Goal: Obtain resource: Obtain resource

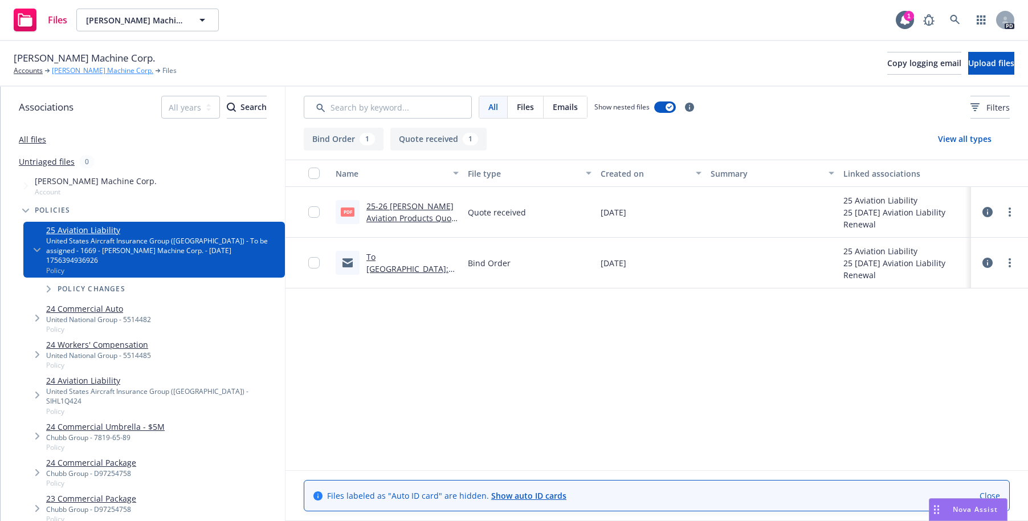
click at [84, 71] on link "[PERSON_NAME] Machine Corp." at bounding box center [102, 71] width 101 height 10
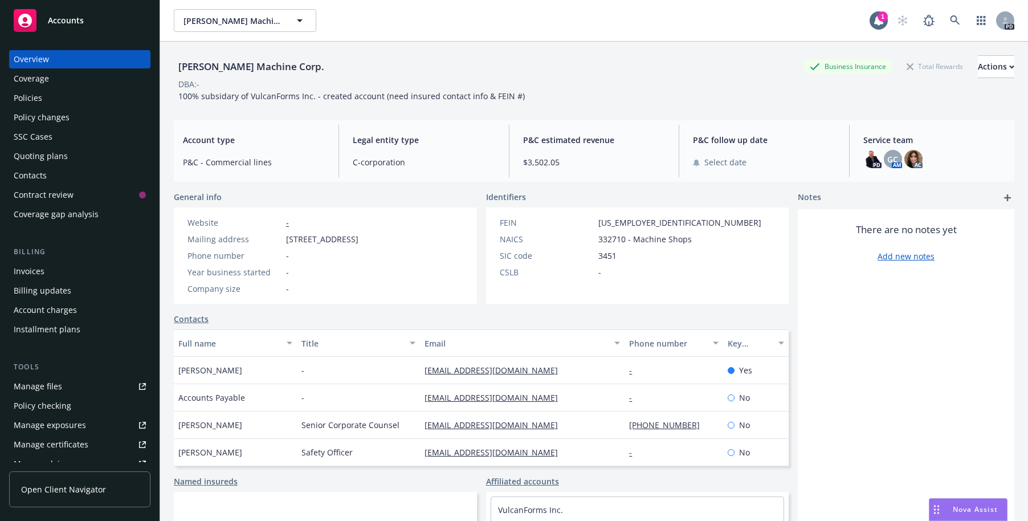
click at [47, 385] on div "Manage files" at bounding box center [38, 386] width 48 height 18
click at [21, 95] on div "Policies" at bounding box center [28, 98] width 28 height 18
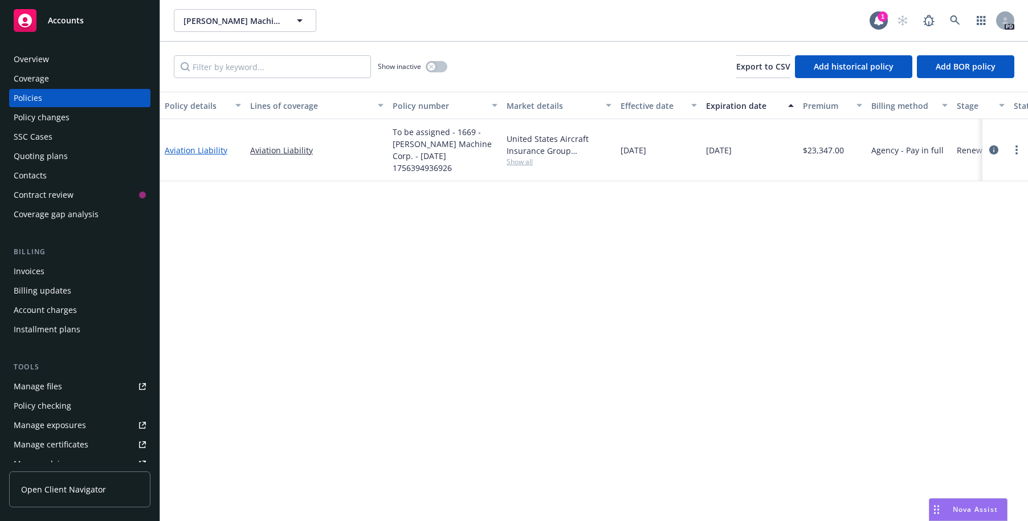
click at [183, 145] on link "Aviation Liability" at bounding box center [196, 150] width 63 height 11
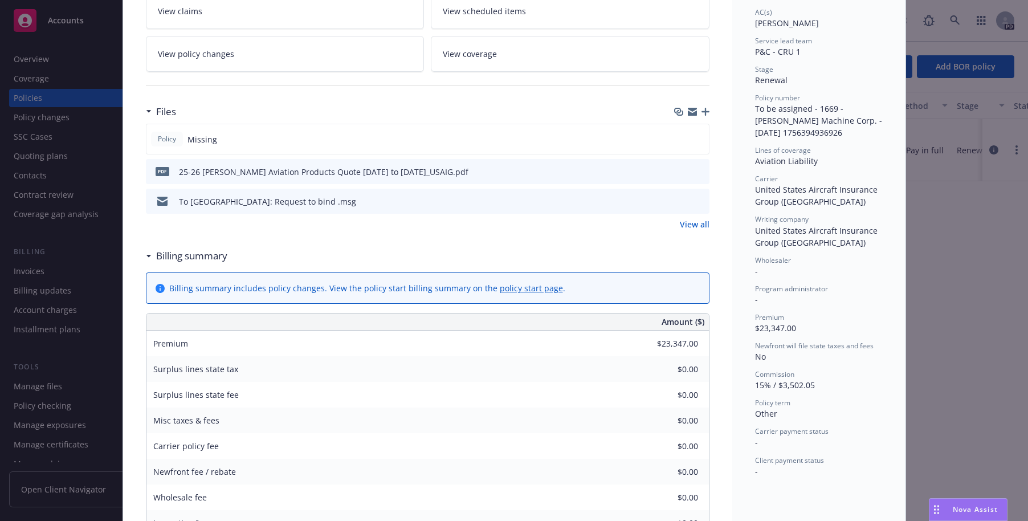
scroll to position [214, 0]
click at [685, 224] on link "View all" at bounding box center [695, 222] width 30 height 12
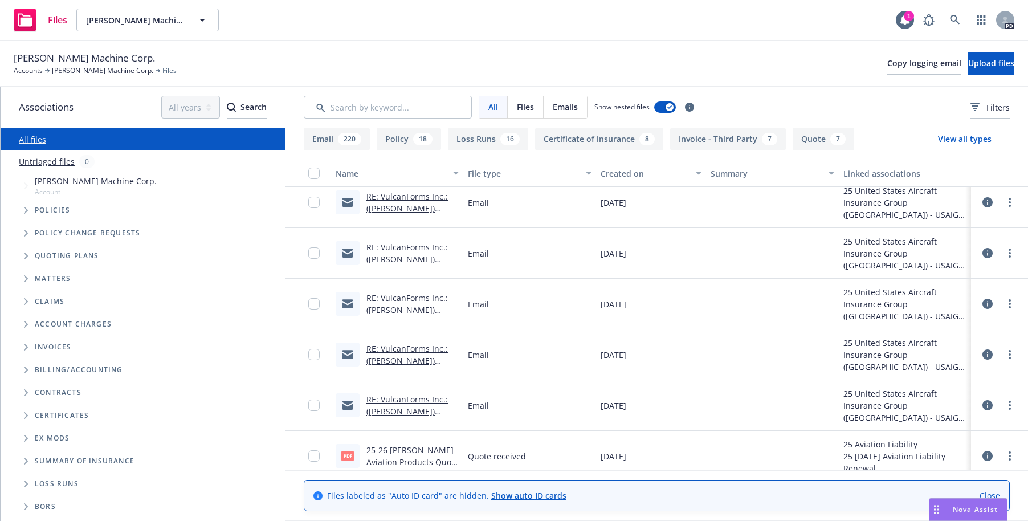
scroll to position [51, 0]
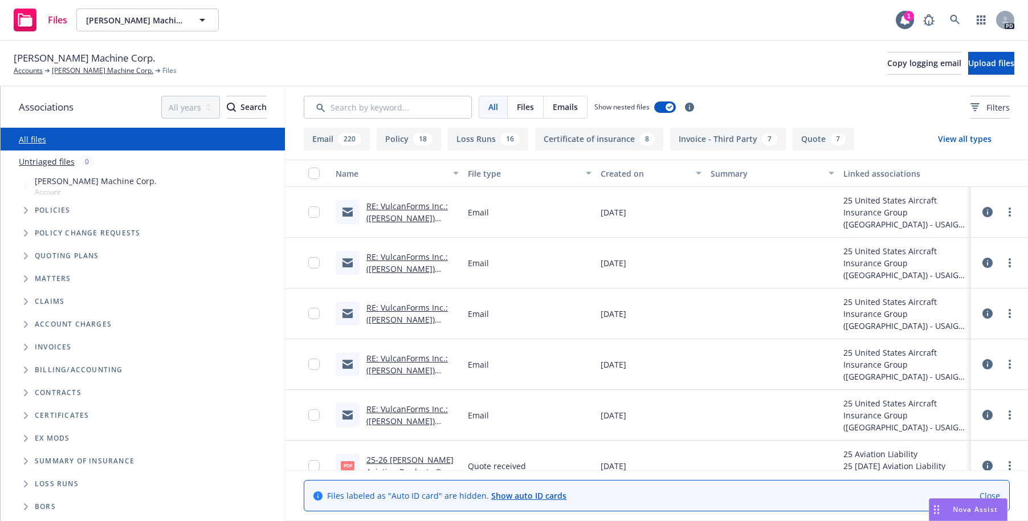
click at [407, 207] on link "RE: VulcanForms Inc.: (Arwood) 8/21/2025 Aircraft Product Liab Submission - quo…" at bounding box center [412, 235] width 92 height 71
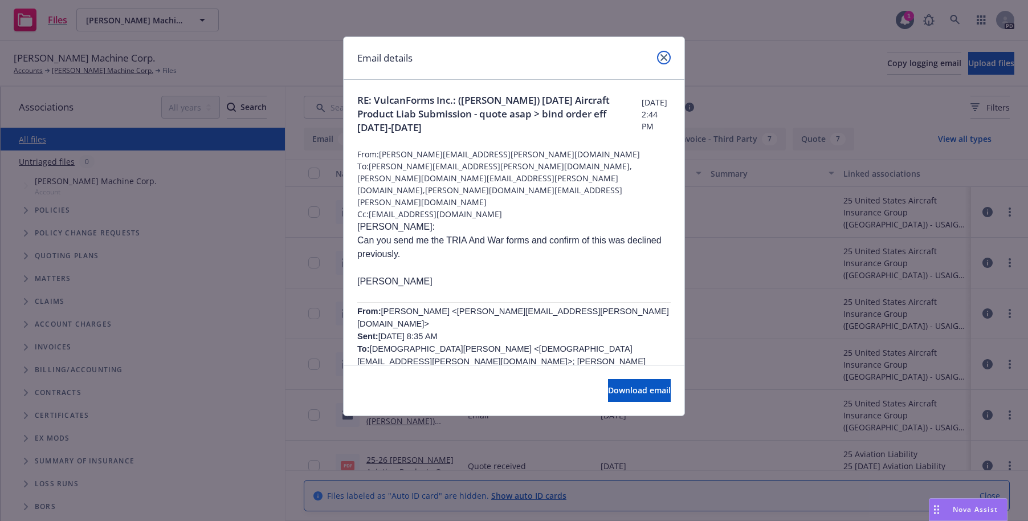
click at [667, 56] on link "close" at bounding box center [664, 58] width 14 height 14
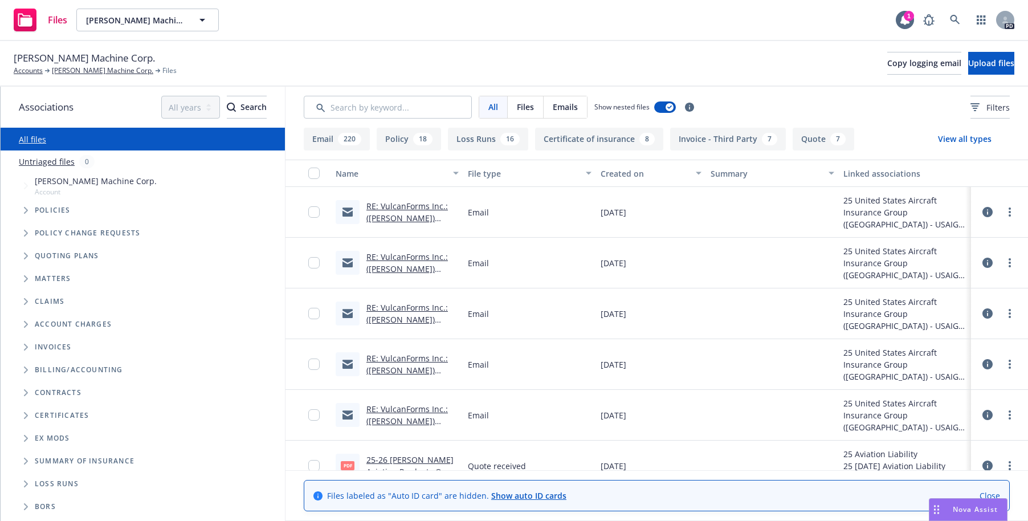
click at [380, 356] on link "RE: VulcanForms Inc.: ([PERSON_NAME]) [DATE] Aircraft Product Liab Submission -…" at bounding box center [412, 388] width 92 height 71
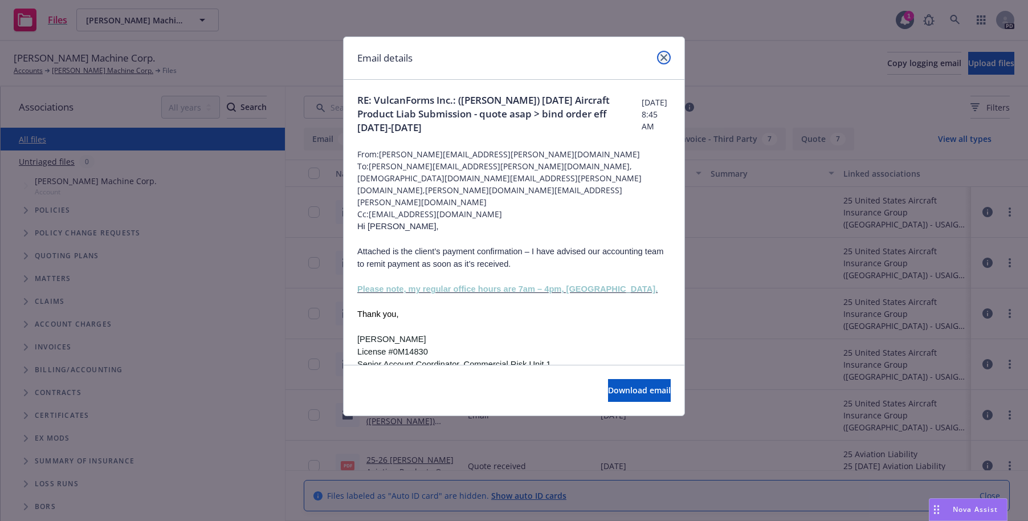
click at [664, 58] on icon "close" at bounding box center [663, 57] width 7 height 7
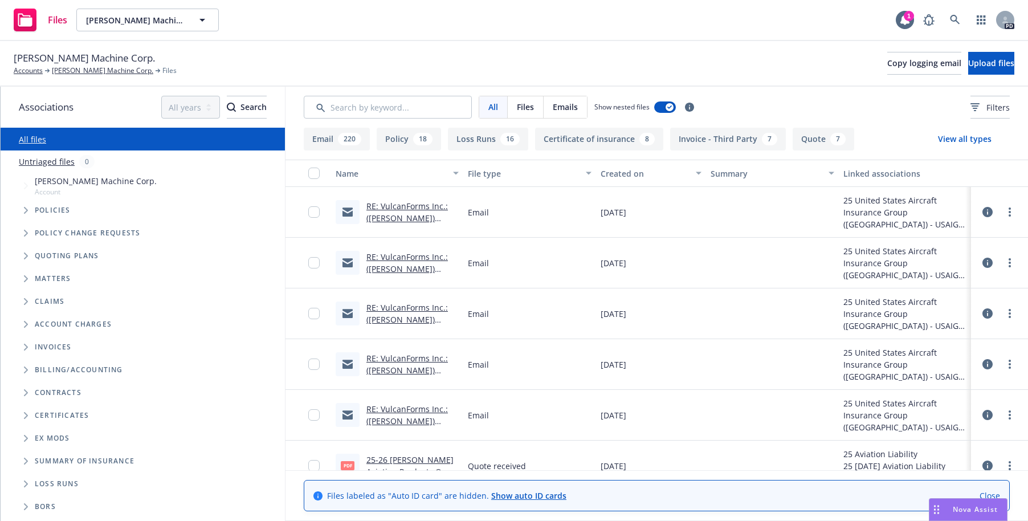
click at [397, 410] on link "RE: VulcanForms Inc.: ([PERSON_NAME]) [DATE] Aircraft Product Liab Submission -…" at bounding box center [412, 438] width 92 height 71
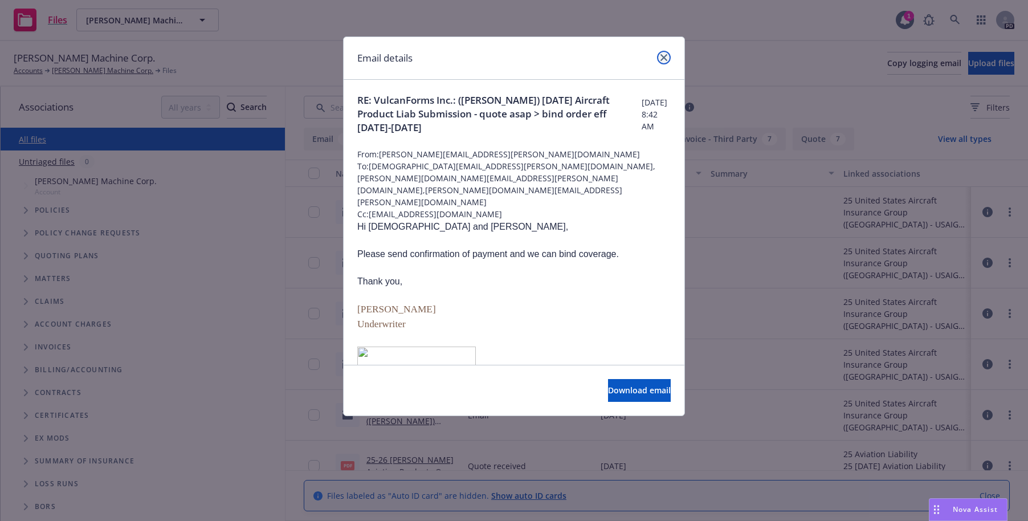
click at [662, 57] on icon "close" at bounding box center [663, 57] width 7 height 7
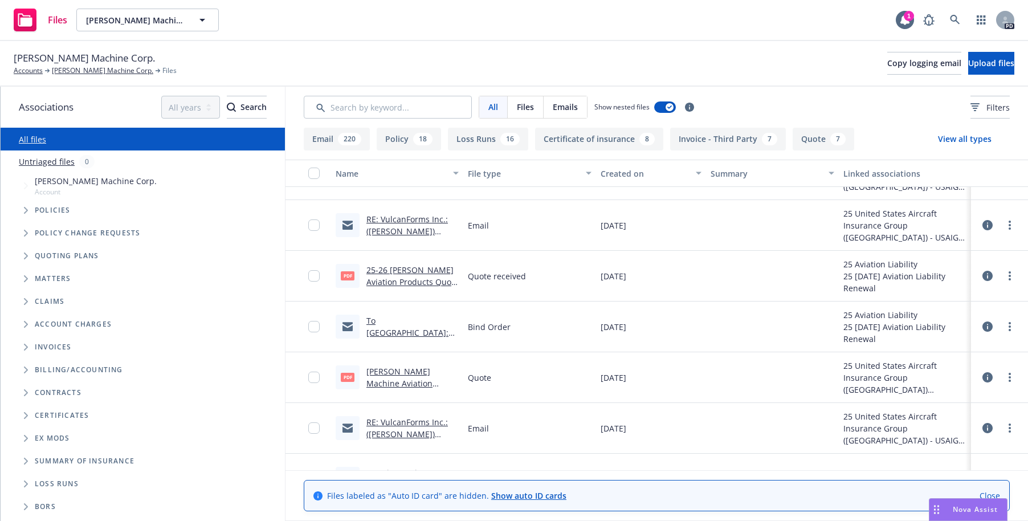
scroll to position [256, 0]
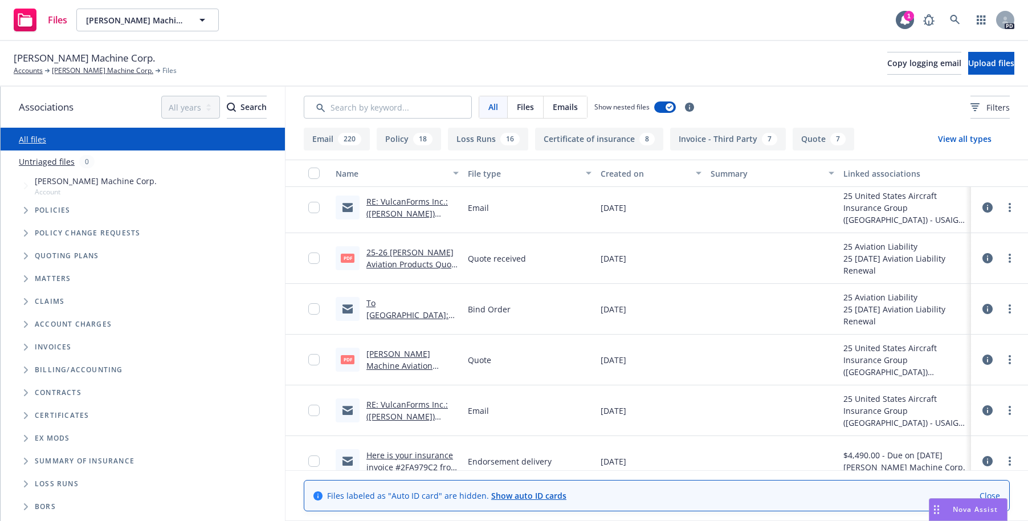
click at [384, 304] on link "To USAIG: Request to bind .msg" at bounding box center [407, 314] width 82 height 35
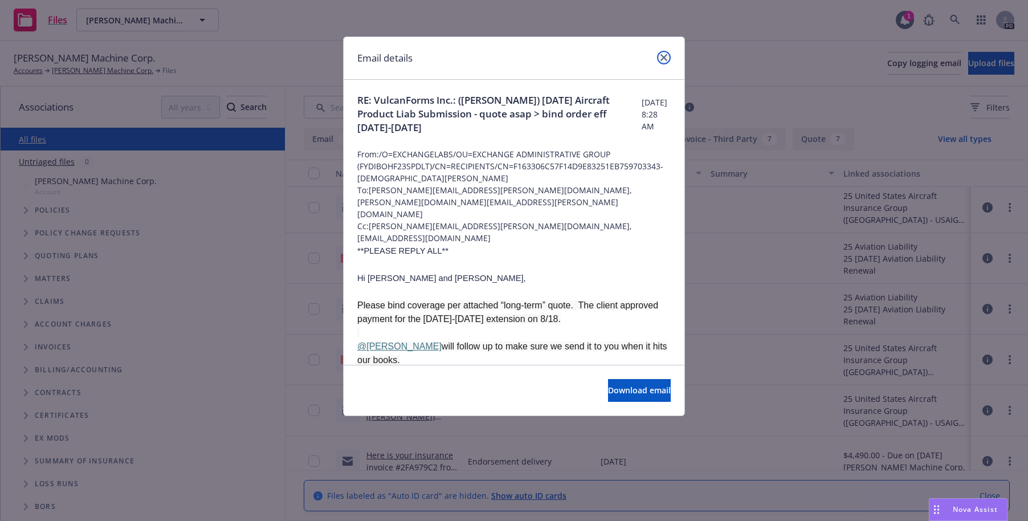
click at [666, 54] on link "close" at bounding box center [664, 58] width 14 height 14
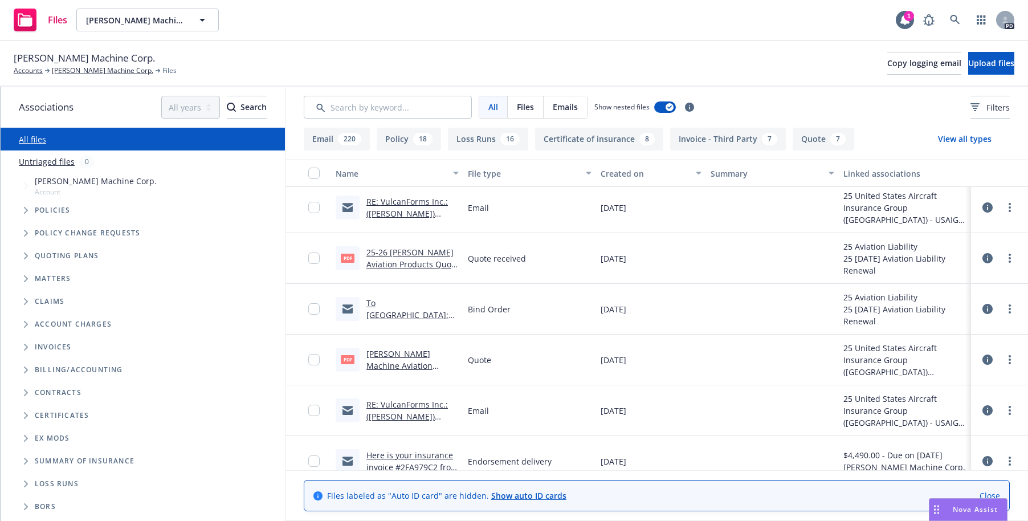
click at [386, 405] on link "RE: VulcanForms Inc.: (Arwood) 8/21/2025 Aircraft Product Liab Submission - quo…" at bounding box center [412, 434] width 92 height 71
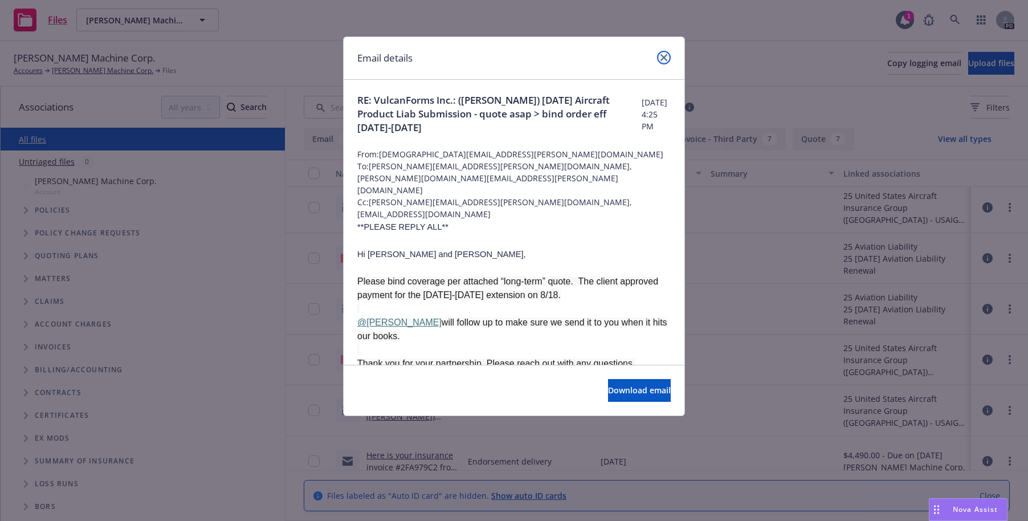
click at [665, 61] on link "close" at bounding box center [664, 58] width 14 height 14
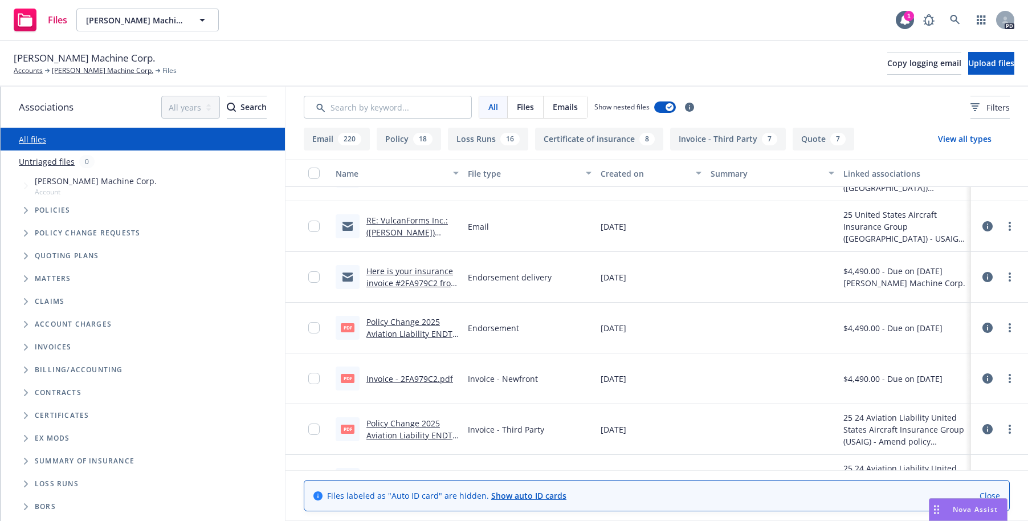
scroll to position [461, 0]
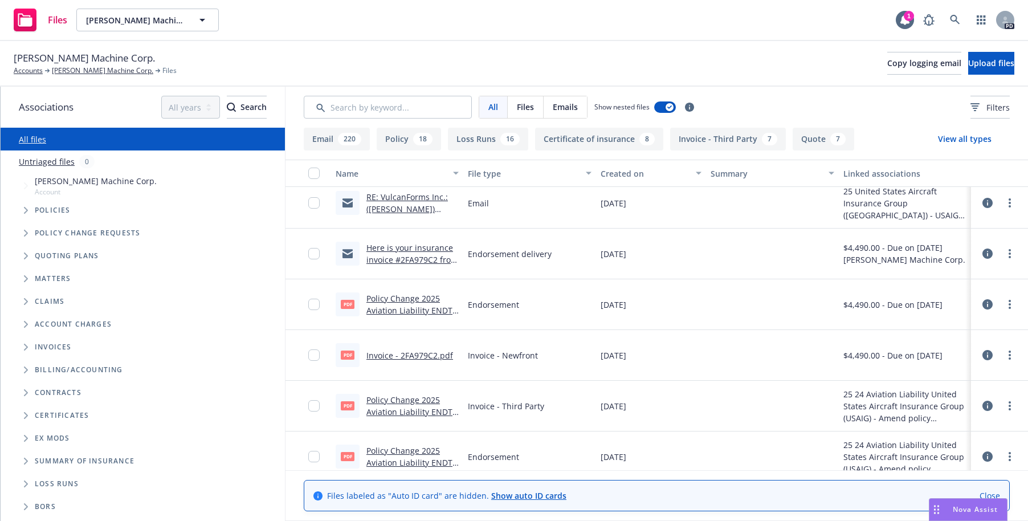
click at [404, 248] on link "Here is your insurance invoice #2FA979C2 from Newfront - Endorsement and Invoice" at bounding box center [412, 271] width 92 height 59
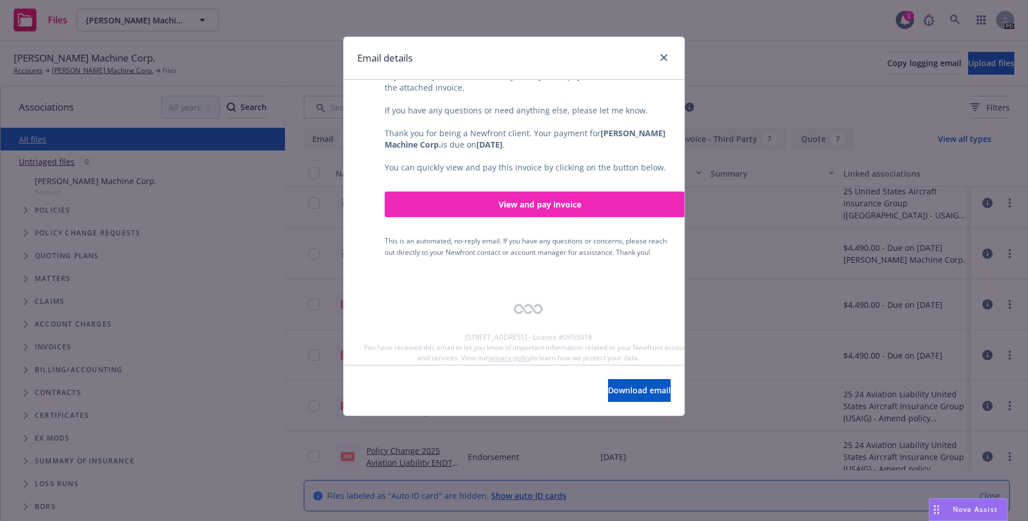
scroll to position [0, 0]
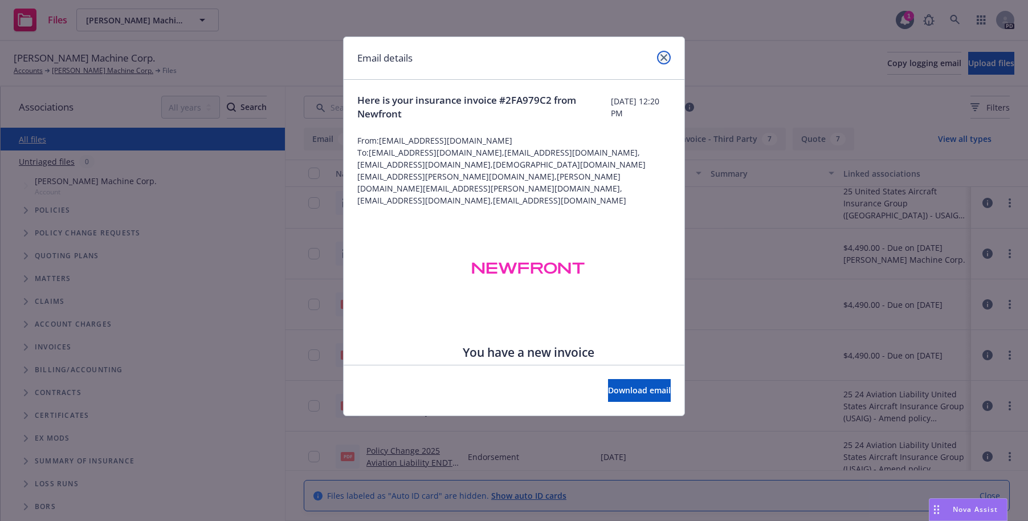
click at [664, 58] on icon "close" at bounding box center [663, 57] width 7 height 7
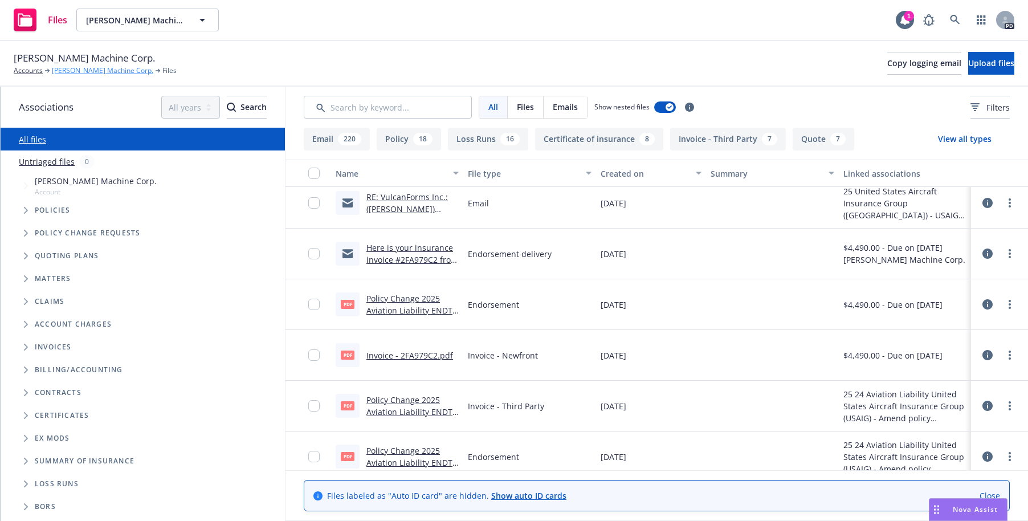
click at [79, 71] on link "[PERSON_NAME] Machine Corp." at bounding box center [102, 71] width 101 height 10
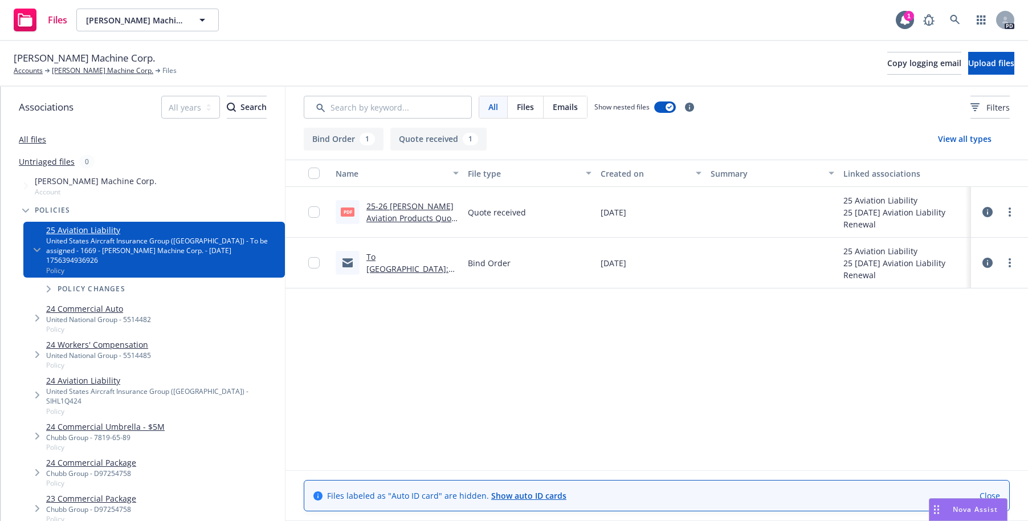
click at [389, 255] on link "To [GEOGRAPHIC_DATA]: Request to bind .msg" at bounding box center [407, 268] width 82 height 35
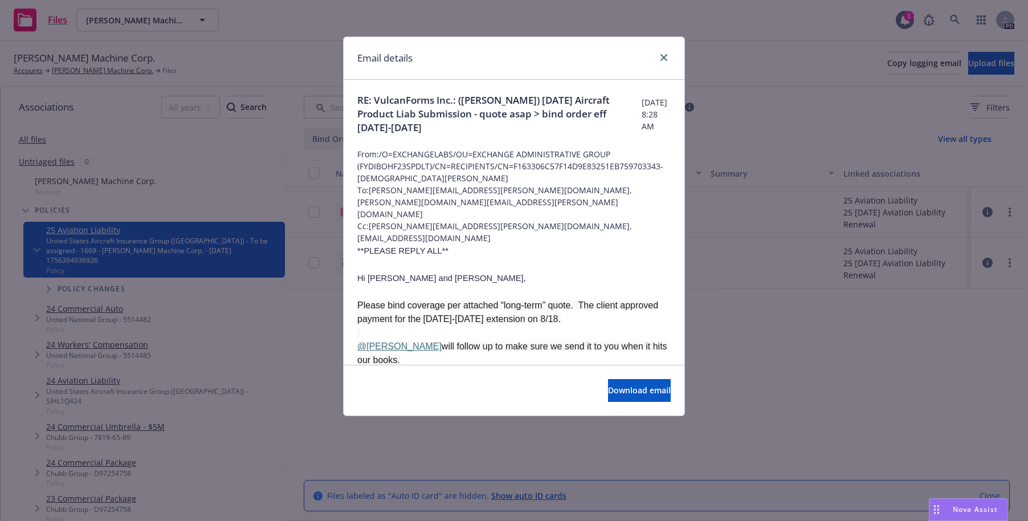
click at [725, 338] on div "Email details RE: VulcanForms Inc.: (Arwood) 8/21/2025 Aircraft Product Liab Su…" at bounding box center [514, 260] width 1028 height 521
click at [660, 56] on icon "close" at bounding box center [663, 57] width 7 height 7
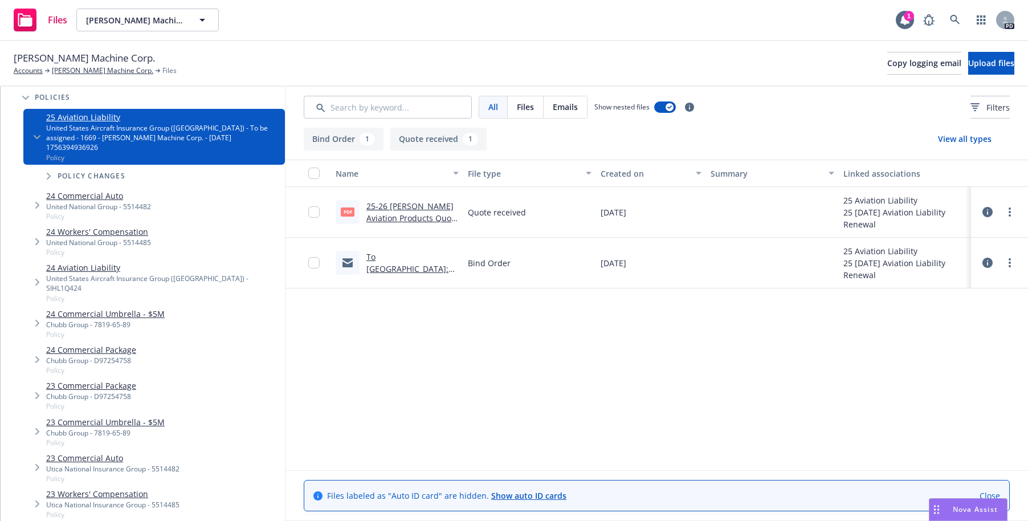
scroll to position [114, 0]
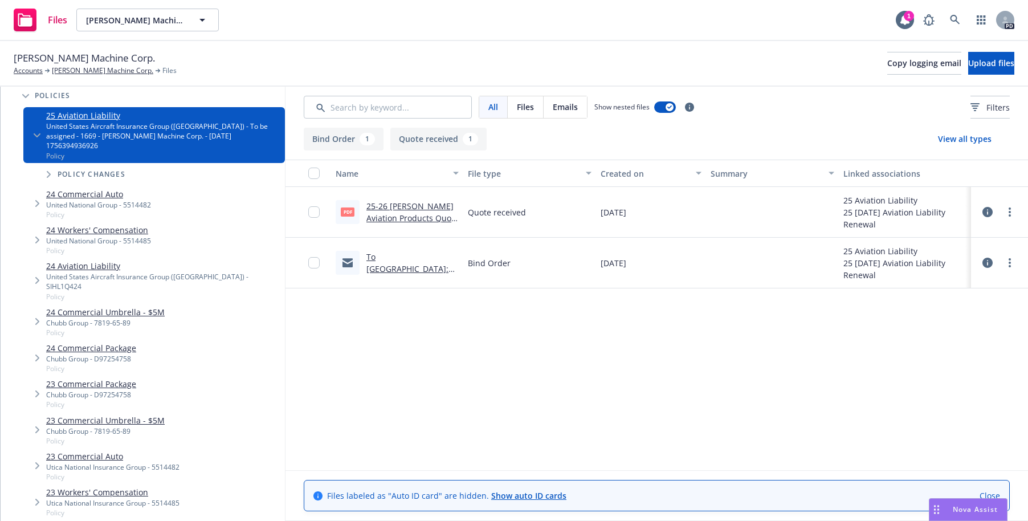
click at [54, 260] on link "24 Aviation Liability" at bounding box center [163, 266] width 234 height 12
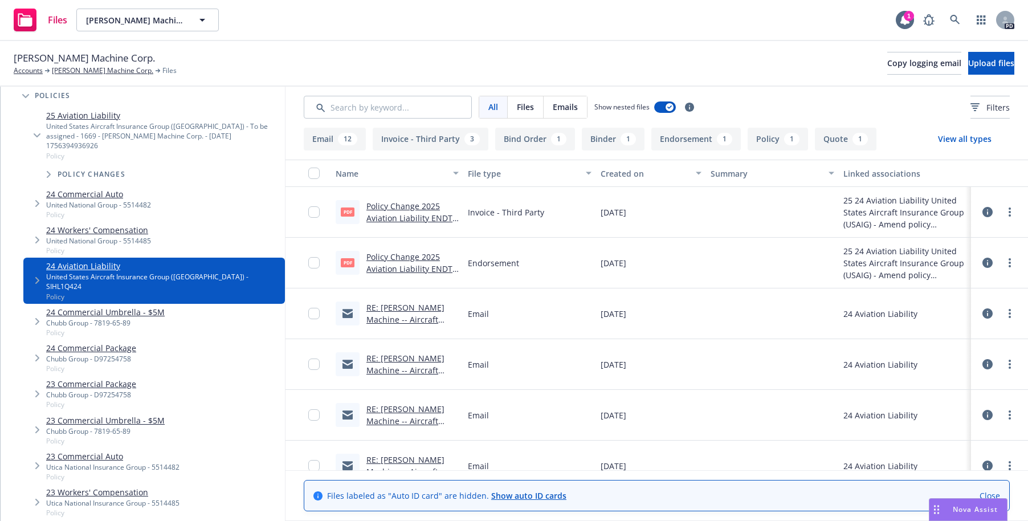
click at [391, 206] on link "Policy Change 2025 Aviation Liability ENDT # 6 - Amend policy expiration date t…" at bounding box center [409, 229] width 86 height 59
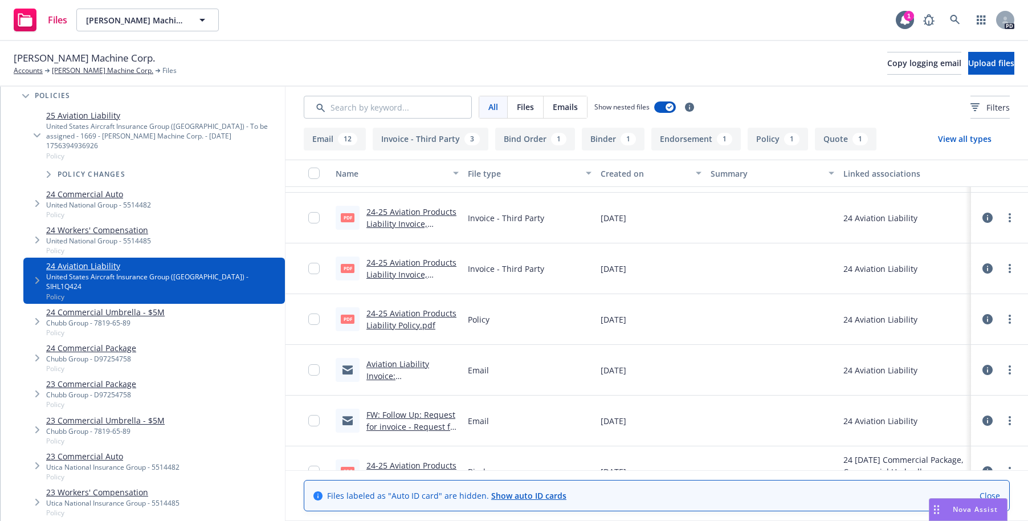
scroll to position [596, 0]
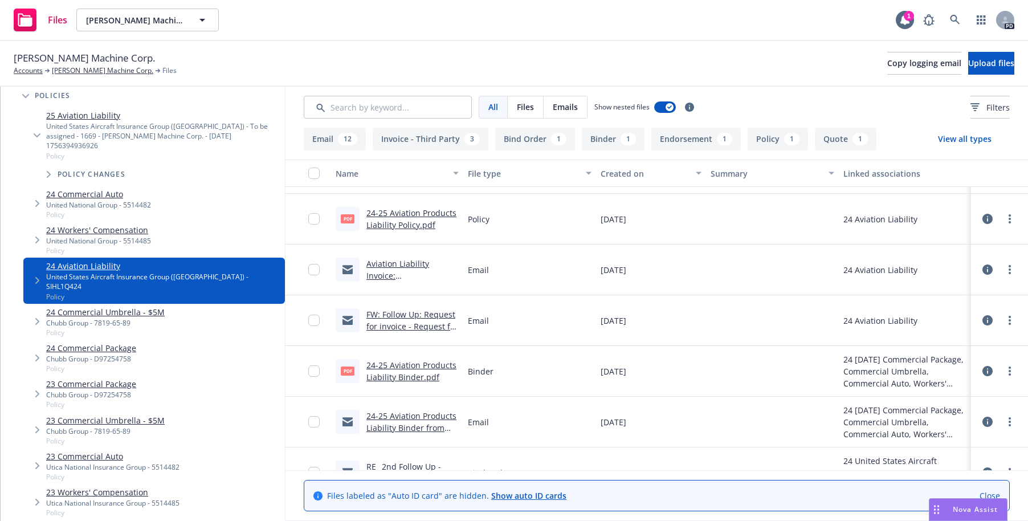
click at [400, 216] on link "24-25 Aviation Products Liability Policy.pdf" at bounding box center [411, 218] width 90 height 23
click at [400, 215] on link "24-25 Aviation Products Liability Policy.pdf" at bounding box center [411, 218] width 90 height 23
click at [384, 366] on link "24-25 Aviation Products Liability Binder.pdf" at bounding box center [411, 370] width 90 height 23
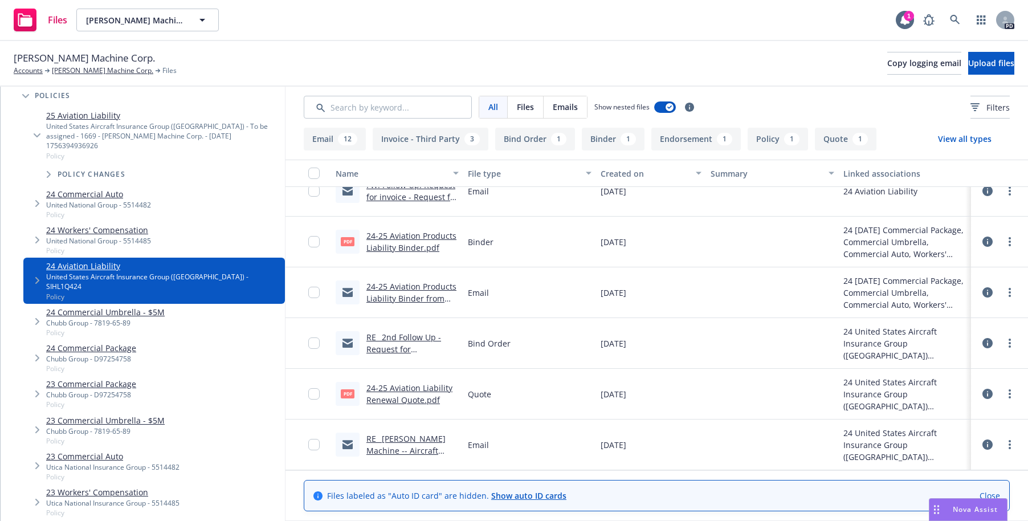
scroll to position [723, 0]
click at [392, 337] on link "RE_ 2nd Follow Up - Request for Extension_Short-Term_ Arwood Machine -- Aircraf…" at bounding box center [409, 379] width 87 height 95
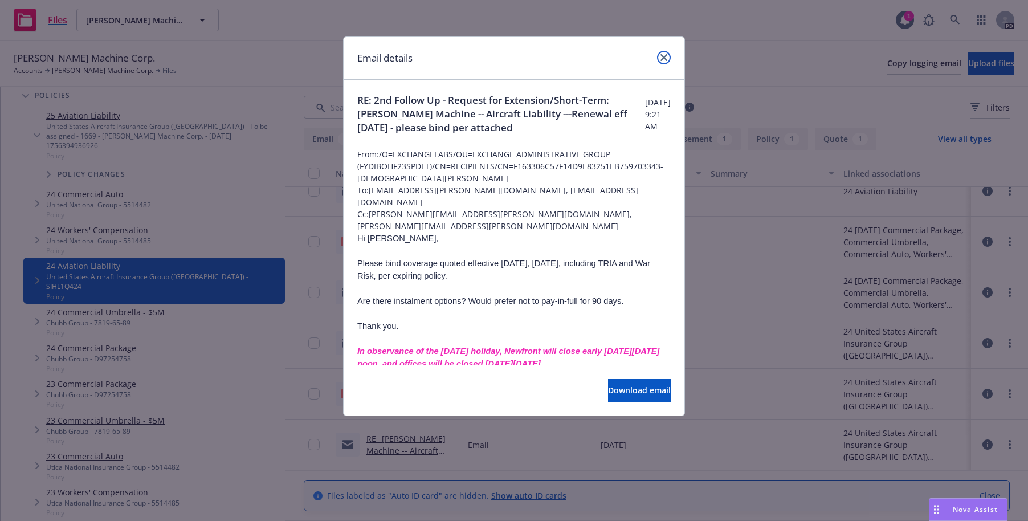
click at [661, 56] on icon "close" at bounding box center [663, 57] width 7 height 7
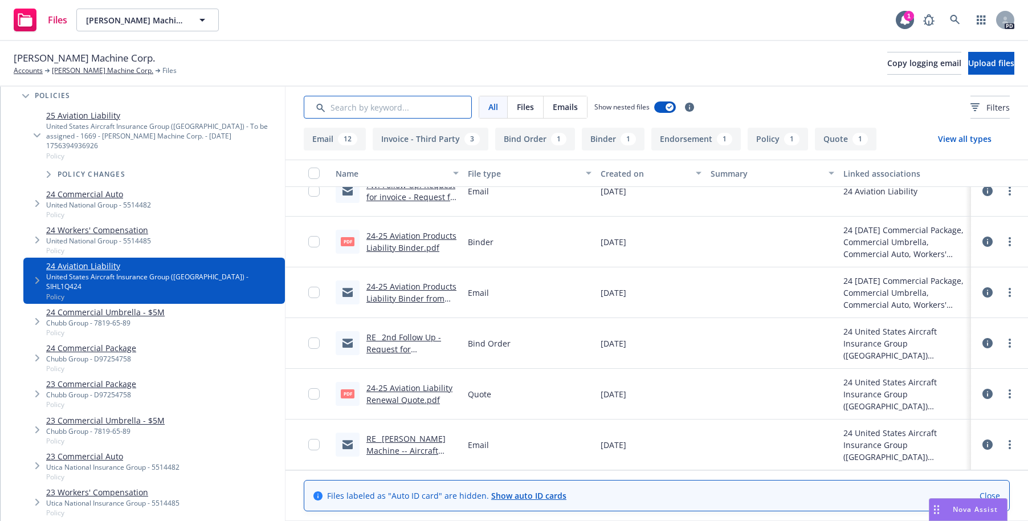
click at [396, 110] on input "Search by keyword..." at bounding box center [388, 107] width 168 height 23
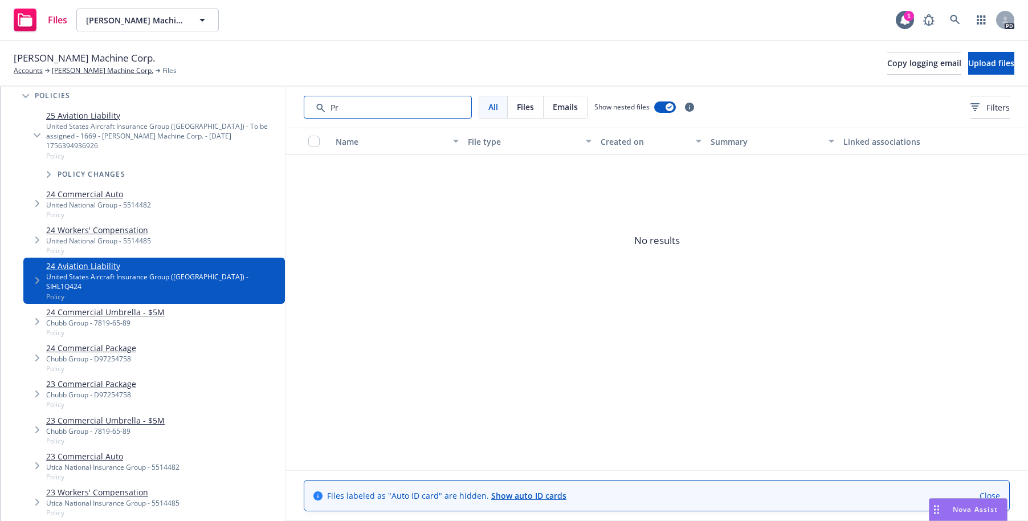
type input "P"
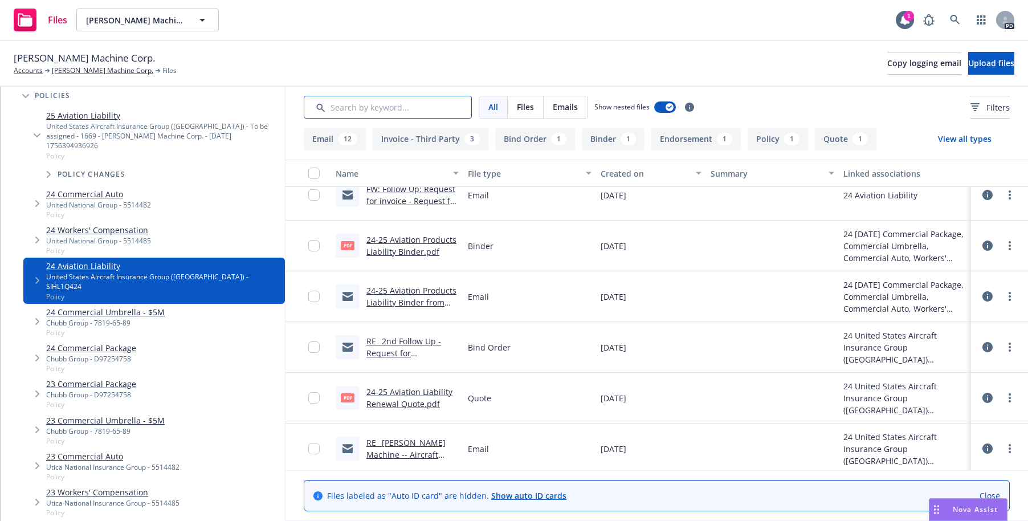
scroll to position [0, 0]
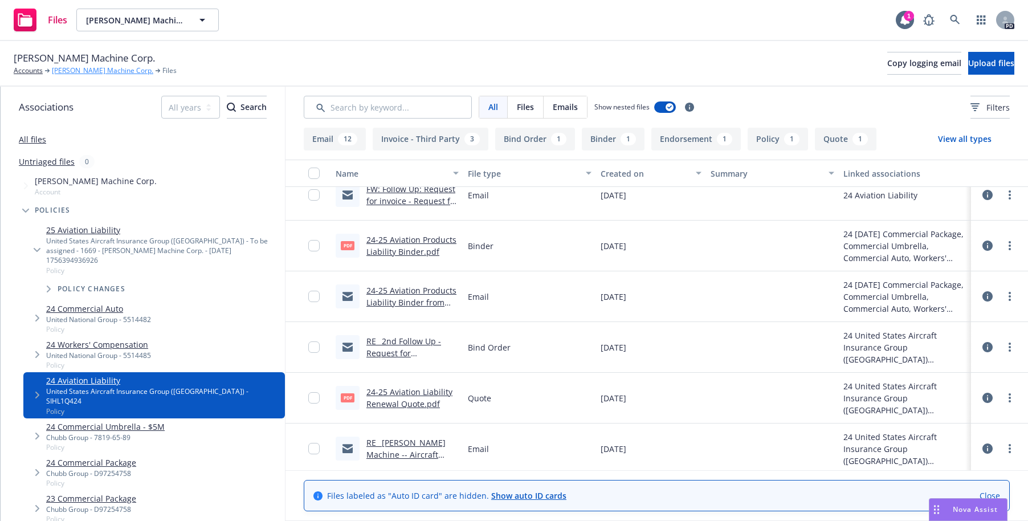
click at [80, 67] on link "[PERSON_NAME] Machine Corp." at bounding box center [102, 71] width 101 height 10
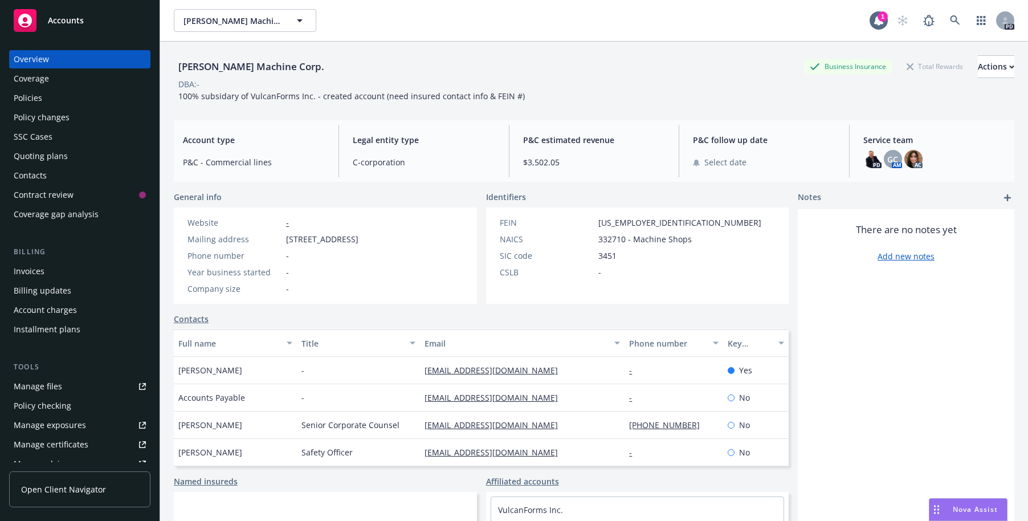
click at [26, 153] on div "Quoting plans" at bounding box center [41, 156] width 54 height 18
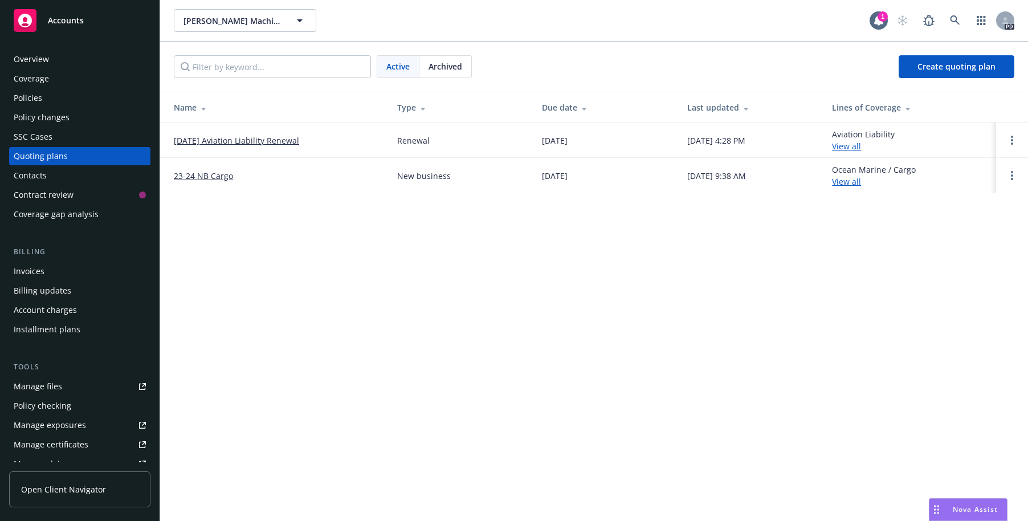
click at [217, 140] on link "[DATE] Aviation Liability Renewal" at bounding box center [236, 140] width 125 height 12
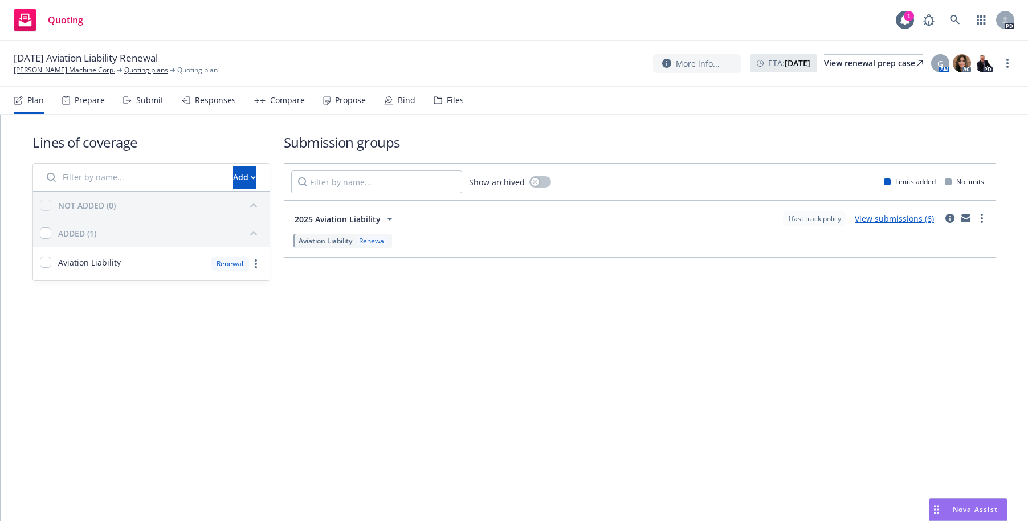
click at [447, 100] on div "Files" at bounding box center [455, 100] width 17 height 9
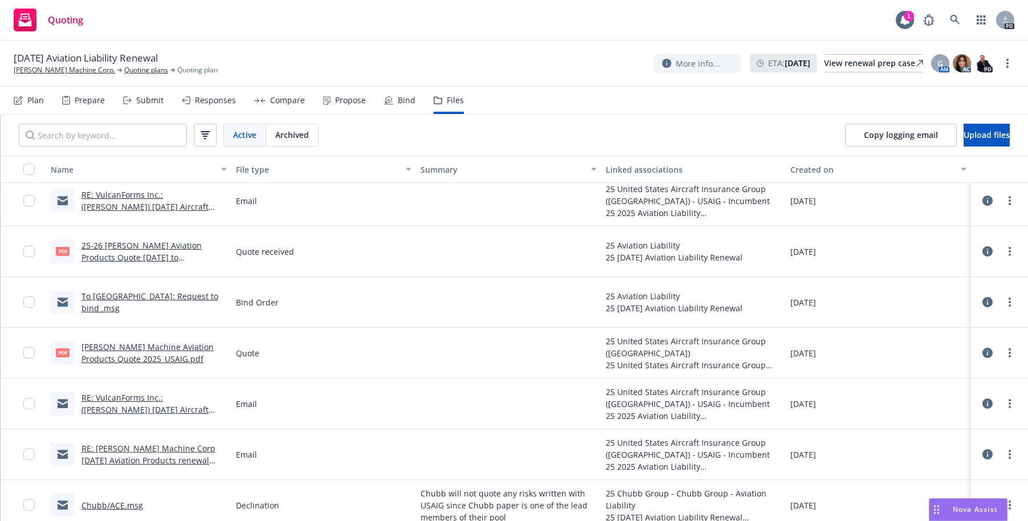
scroll to position [261, 0]
click at [134, 245] on link "25-26 [PERSON_NAME] Aviation Products Quote [DATE] to [DATE]_USAIG.pdf" at bounding box center [141, 255] width 120 height 35
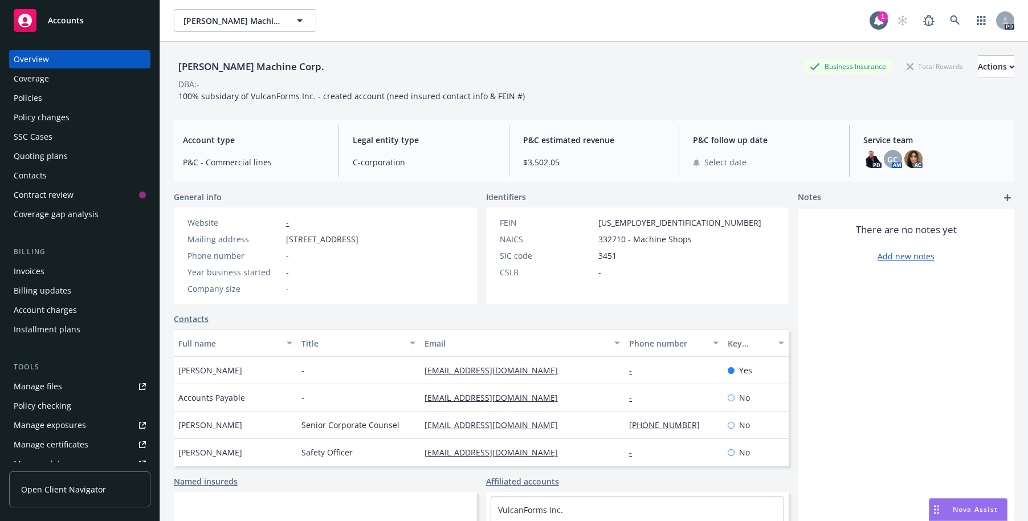
click at [24, 97] on div "Policies" at bounding box center [28, 98] width 28 height 18
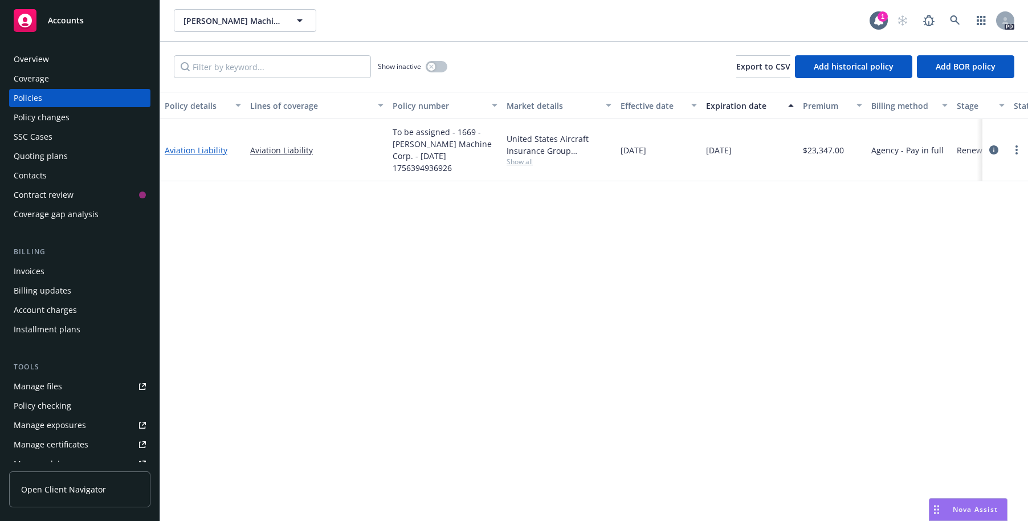
click at [199, 145] on link "Aviation Liability" at bounding box center [196, 150] width 63 height 11
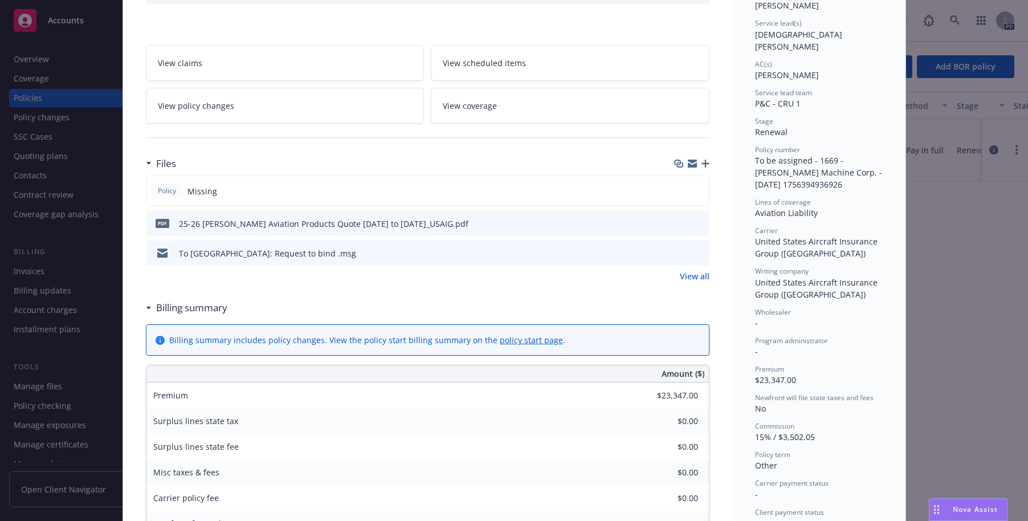
scroll to position [155, 0]
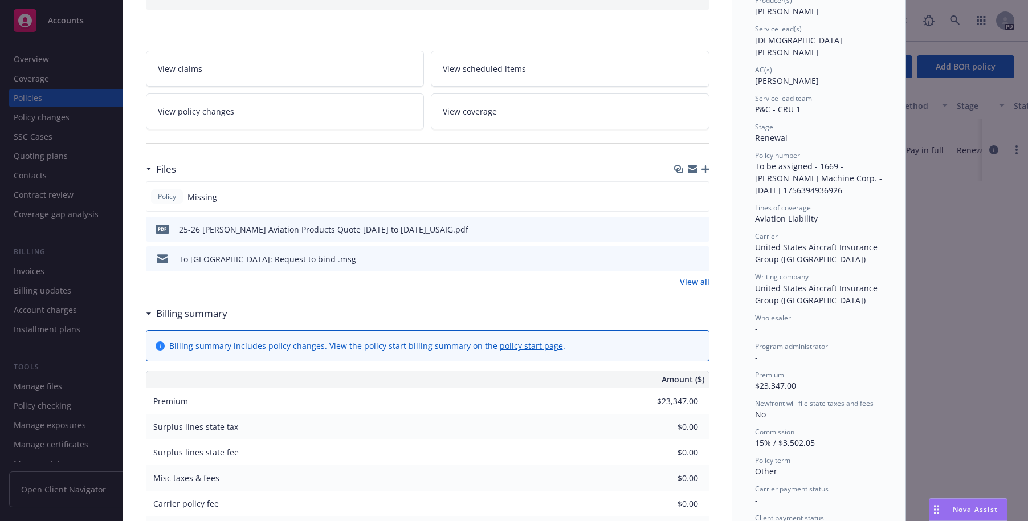
click at [676, 257] on icon "download file" at bounding box center [679, 256] width 7 height 7
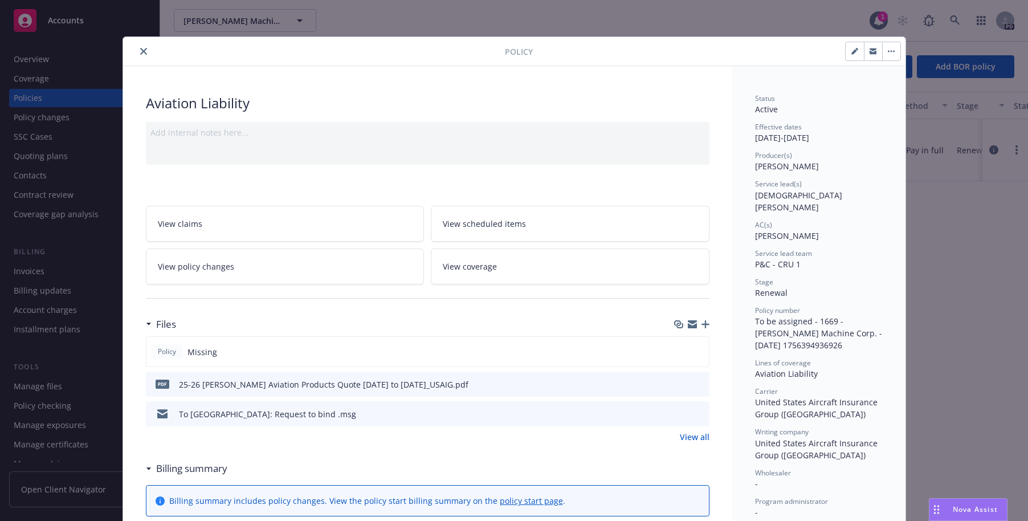
click at [140, 51] on icon "close" at bounding box center [143, 51] width 7 height 7
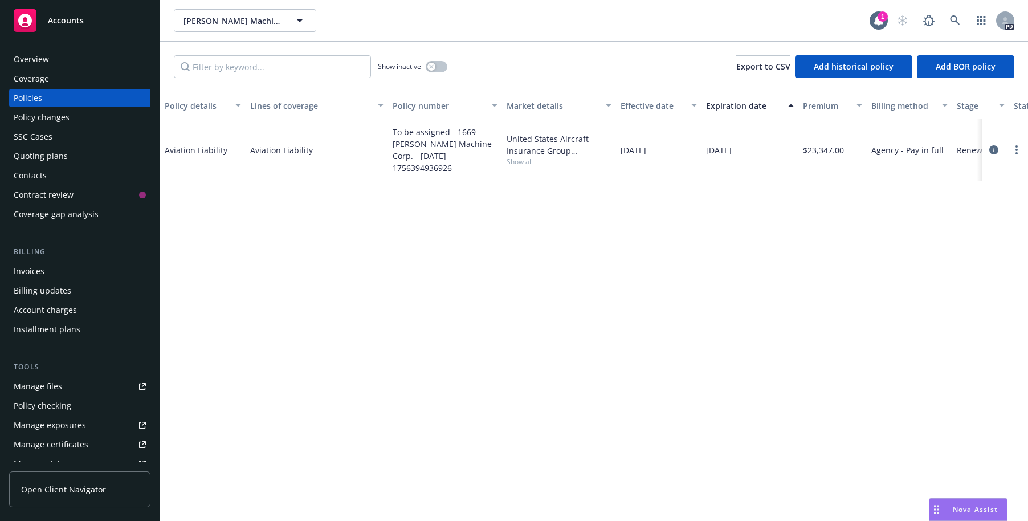
click at [40, 387] on div "Manage files" at bounding box center [38, 386] width 48 height 18
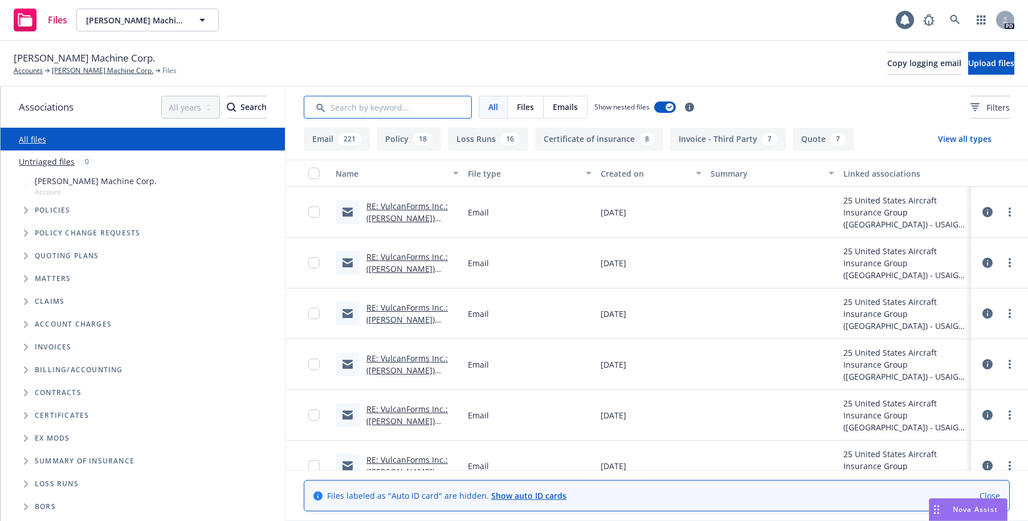
click at [357, 106] on input "Search by keyword..." at bounding box center [388, 107] width 168 height 23
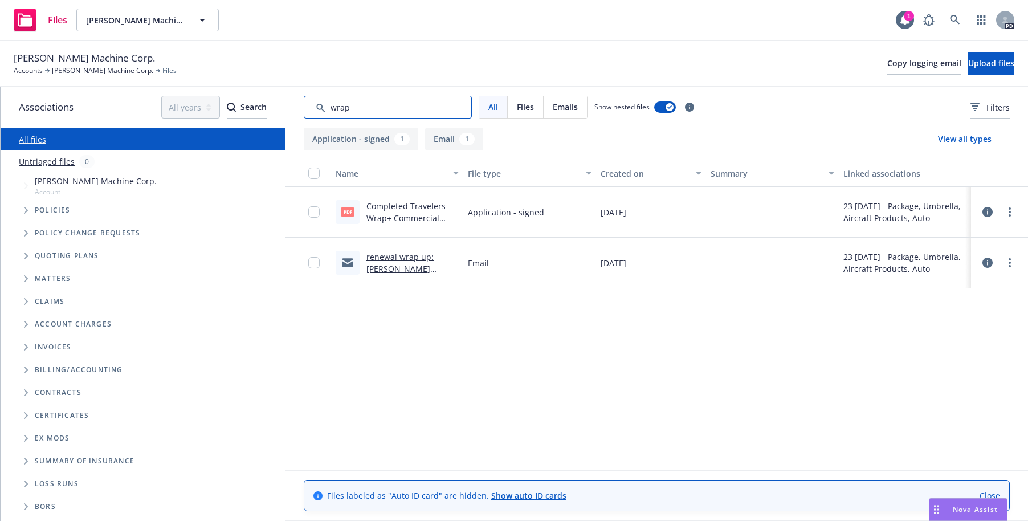
type input "wrap"
click at [393, 259] on link "renewal wrap up: [PERSON_NAME] Machine Corp. : [DATE] Insurance Renewal" at bounding box center [410, 274] width 88 height 47
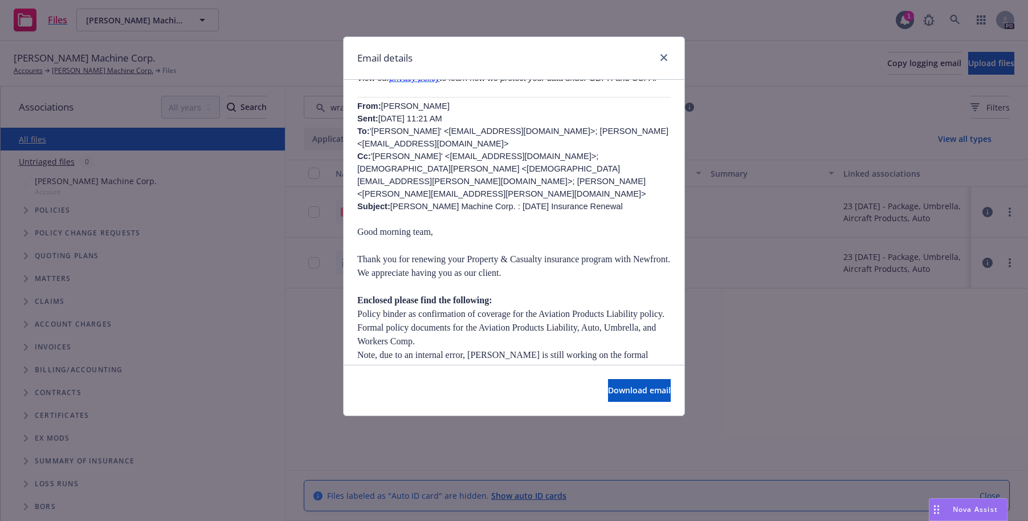
scroll to position [257, 0]
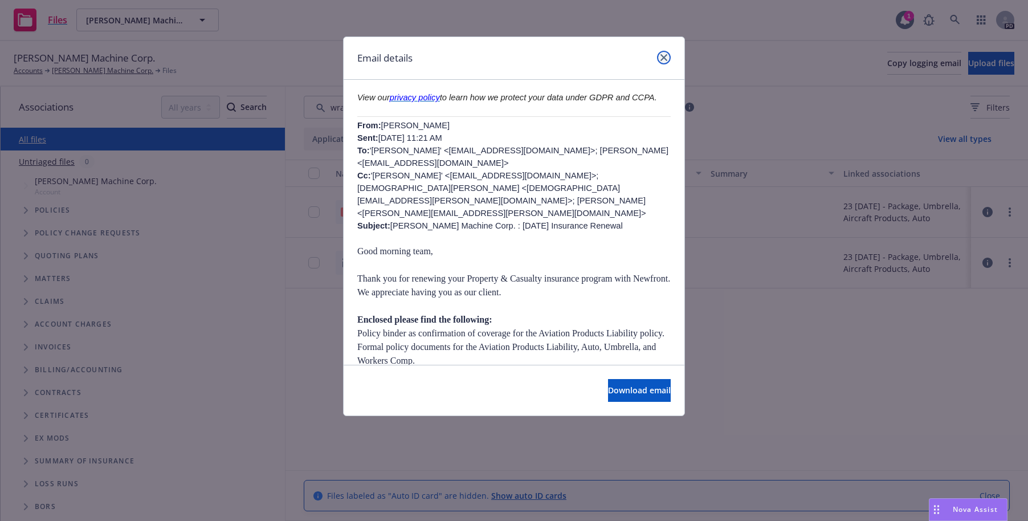
click at [663, 56] on icon "close" at bounding box center [663, 57] width 7 height 7
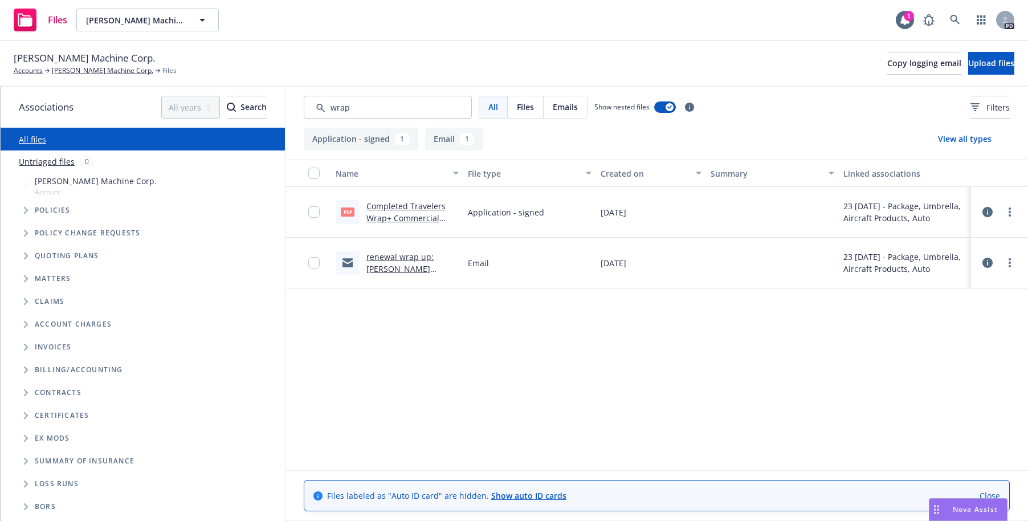
click at [27, 209] on icon "Tree Example" at bounding box center [26, 210] width 4 height 7
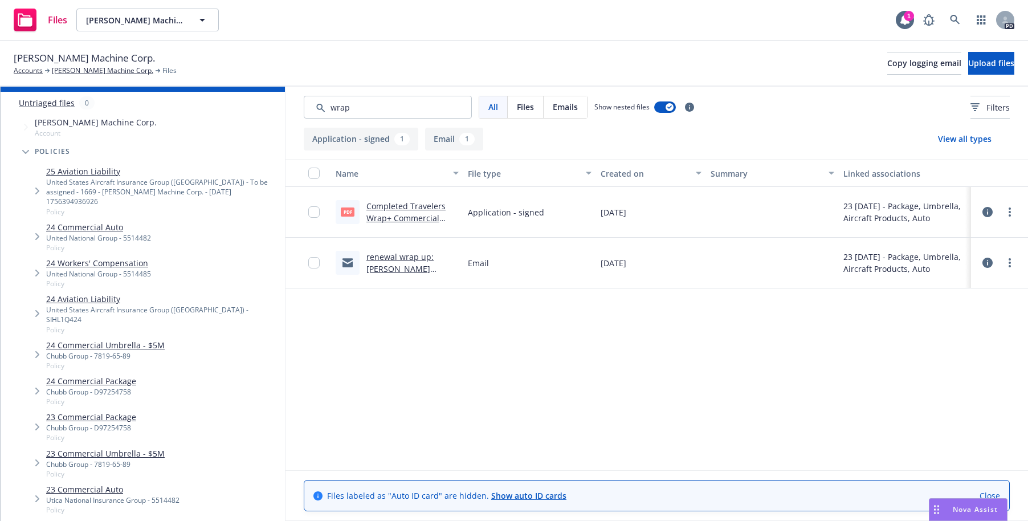
scroll to position [71, 0]
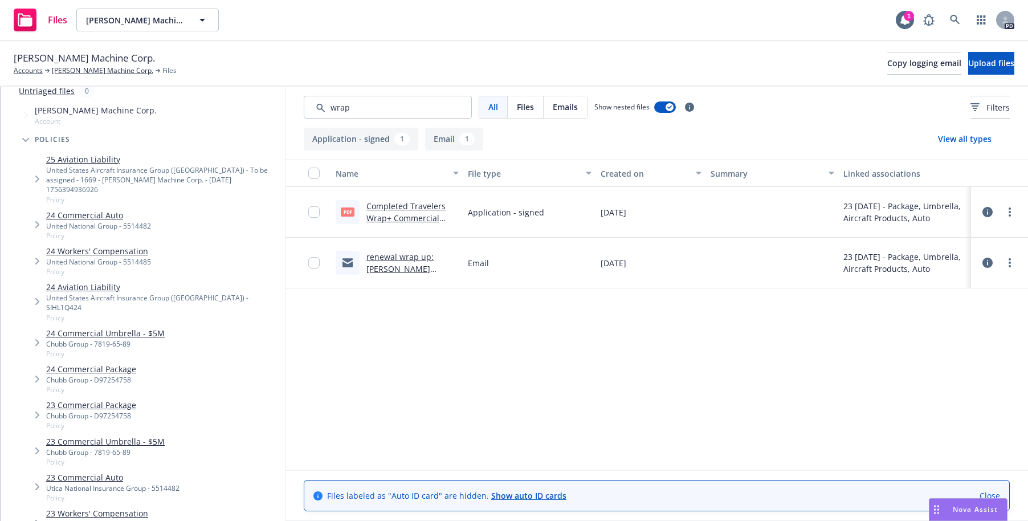
click at [39, 221] on icon "Tree Example" at bounding box center [37, 224] width 5 height 7
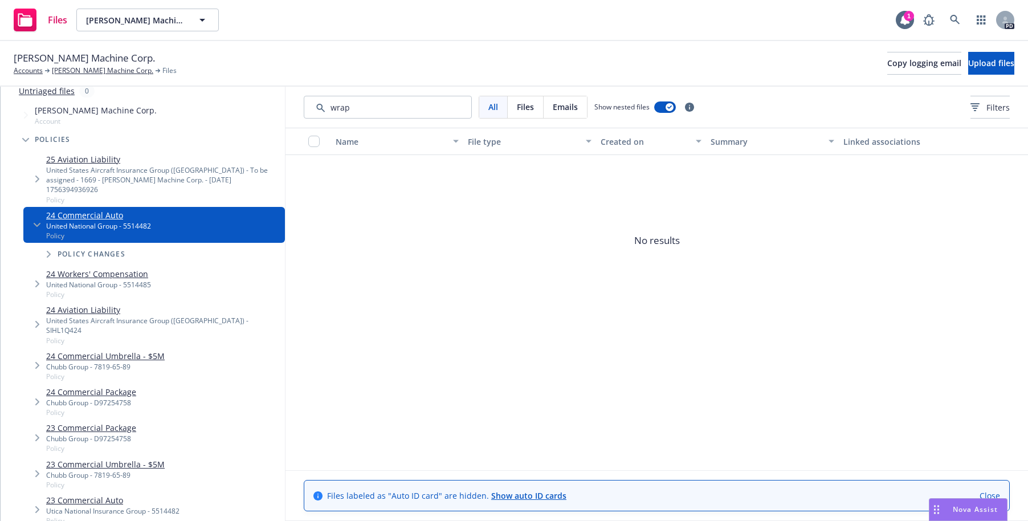
click at [48, 251] on icon "Tree Example" at bounding box center [49, 254] width 5 height 7
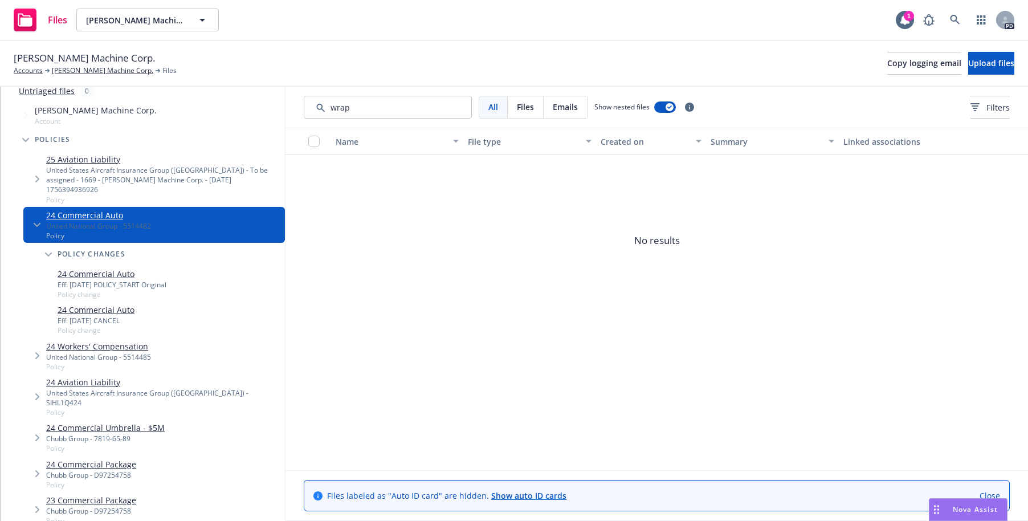
click at [37, 352] on icon "Tree Example" at bounding box center [37, 355] width 4 height 7
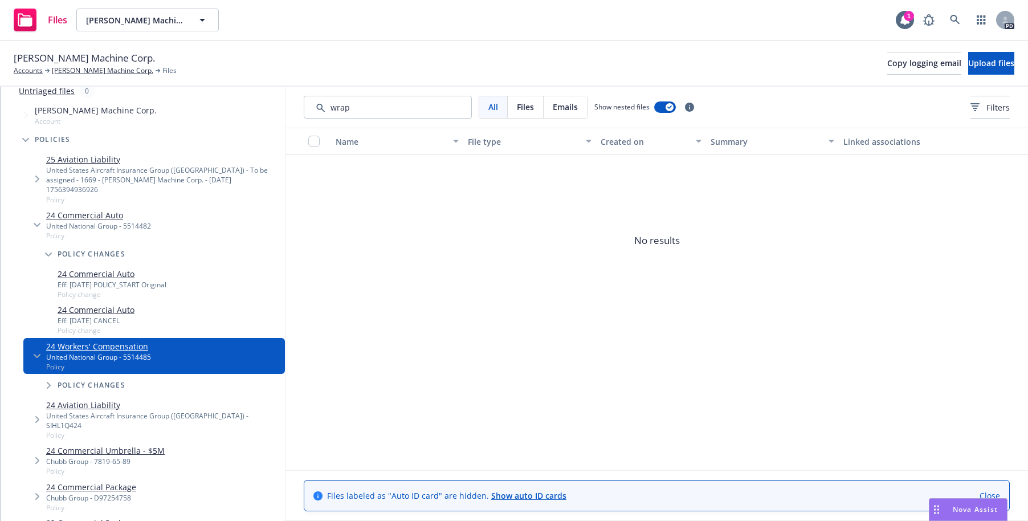
click at [47, 382] on icon "Tree Example" at bounding box center [49, 385] width 5 height 7
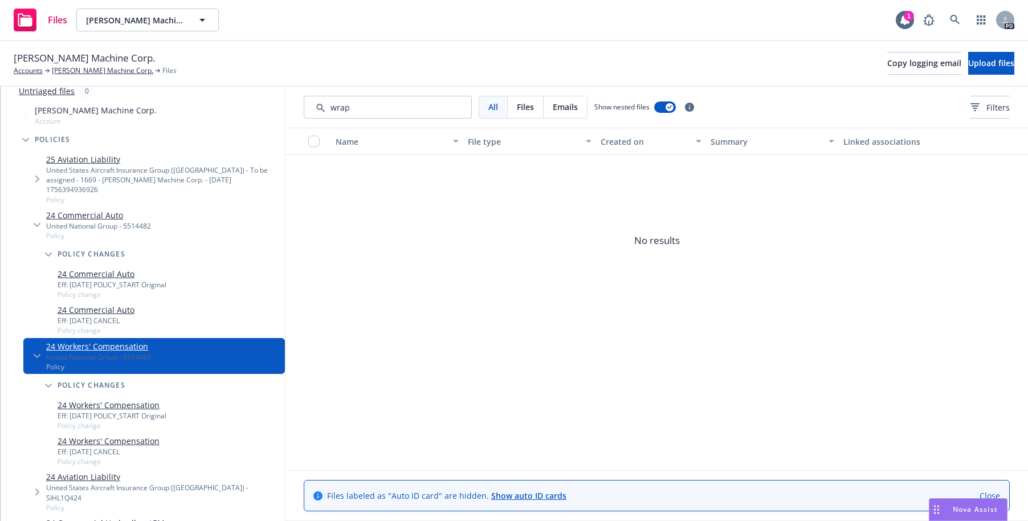
click at [107, 435] on link "24 Workers' Compensation" at bounding box center [109, 441] width 102 height 12
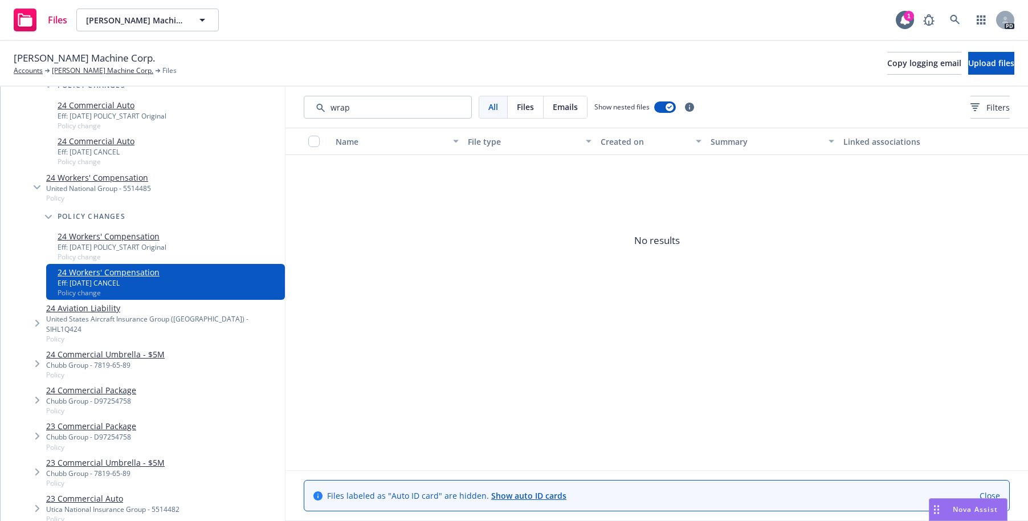
scroll to position [241, 0]
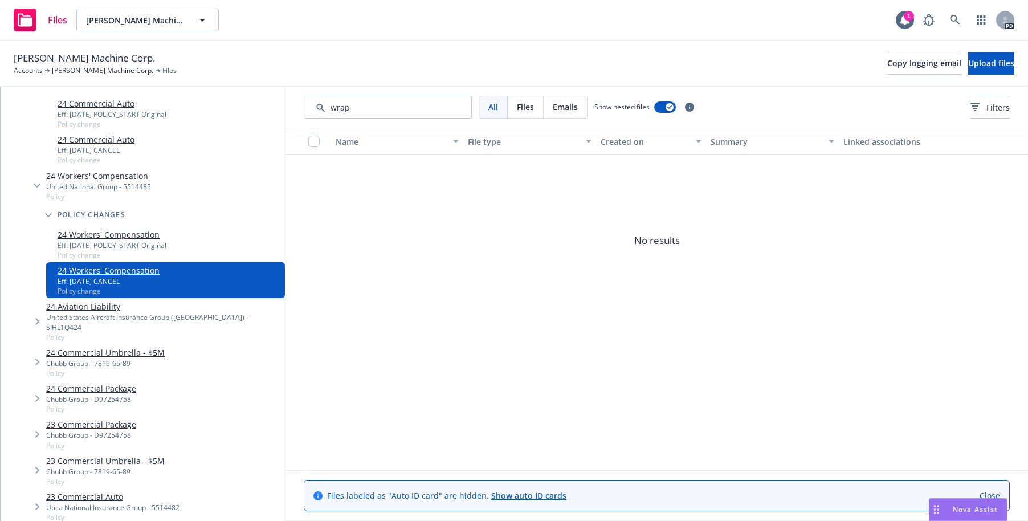
click at [71, 346] on link "24 Commercial Umbrella - $5M" at bounding box center [105, 352] width 118 height 12
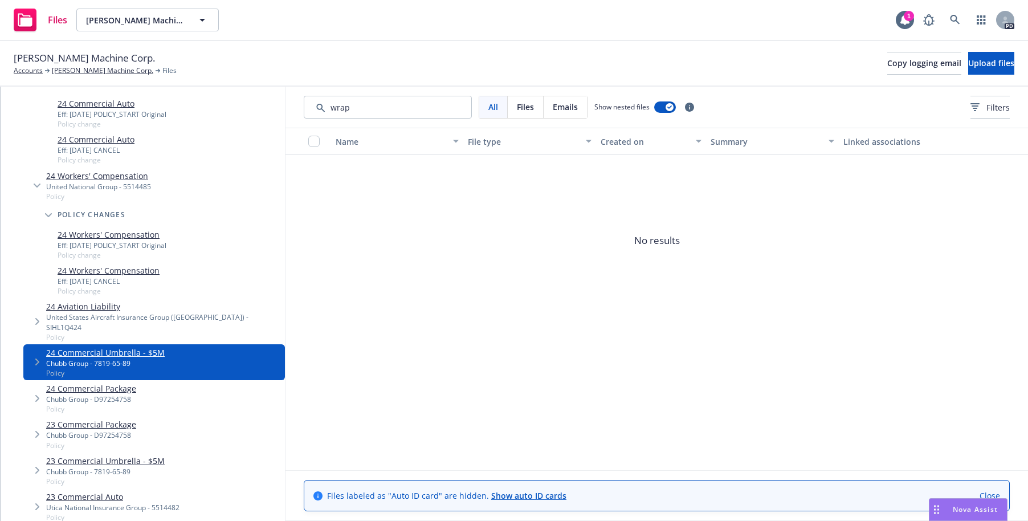
click at [39, 358] on icon "Tree Example" at bounding box center [37, 361] width 5 height 7
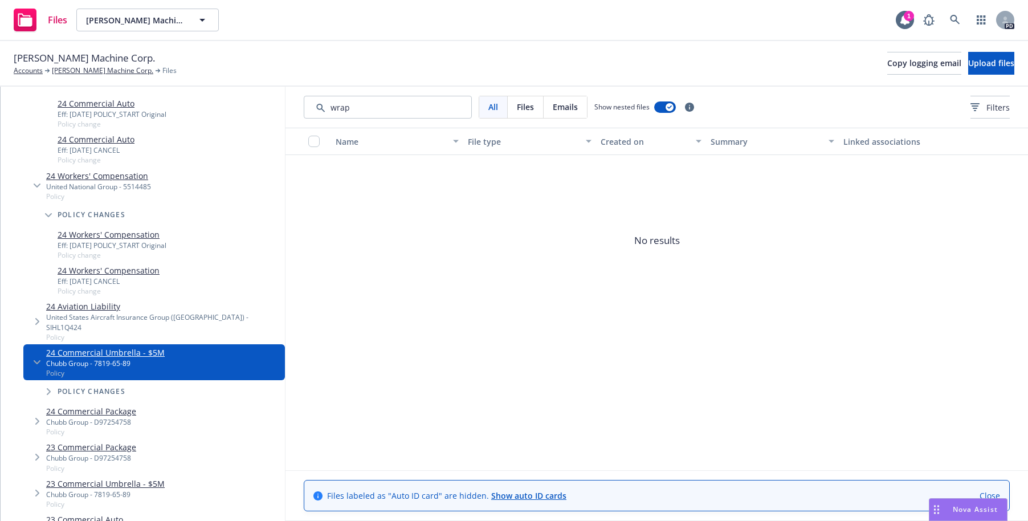
click at [47, 382] on span "Tree Example" at bounding box center [48, 391] width 18 height 18
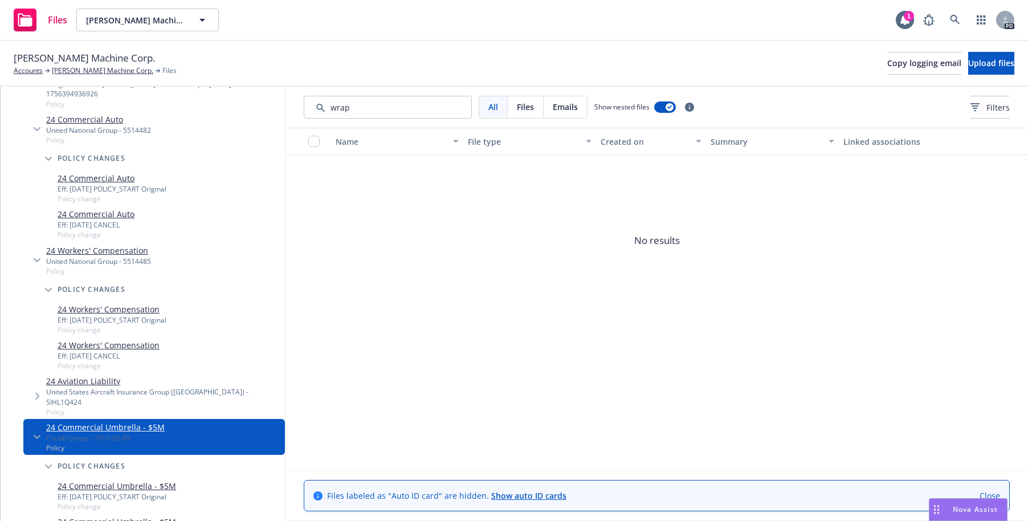
scroll to position [144, 0]
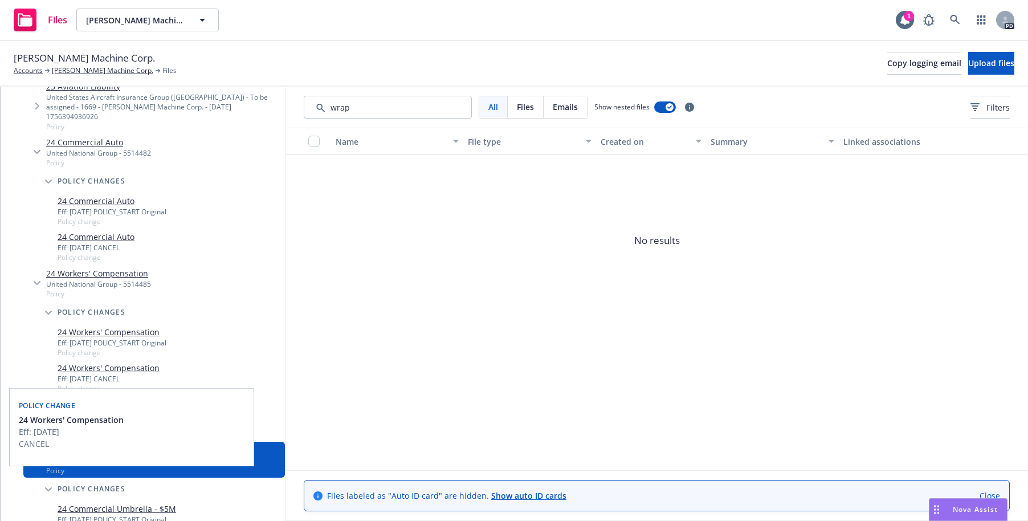
click at [61, 362] on link "24 Workers' Compensation" at bounding box center [109, 368] width 102 height 12
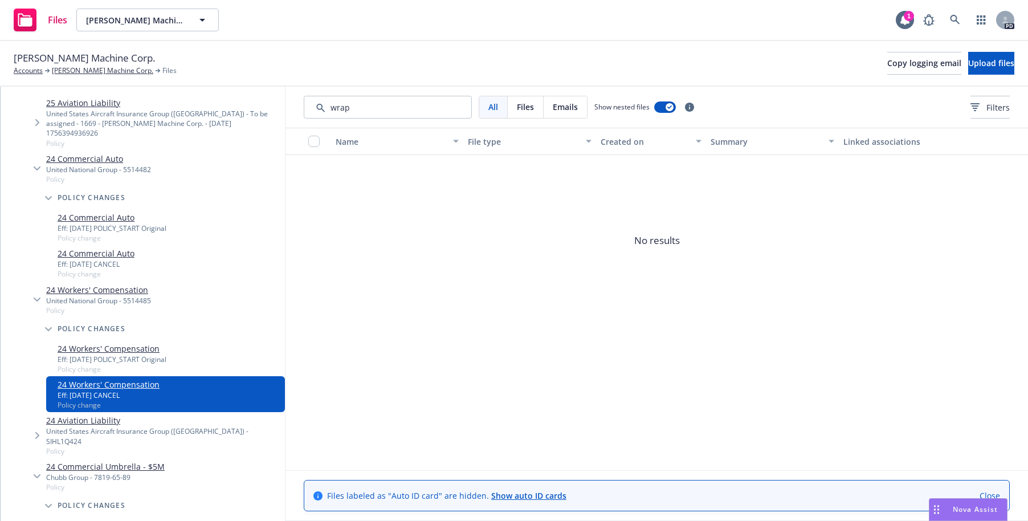
scroll to position [130, 0]
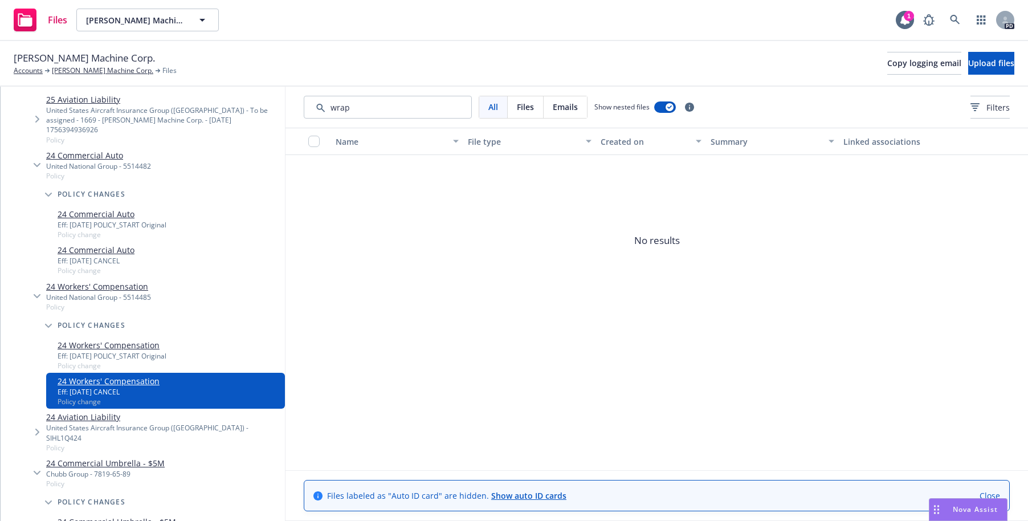
click at [91, 375] on link "24 Workers' Compensation" at bounding box center [109, 381] width 102 height 12
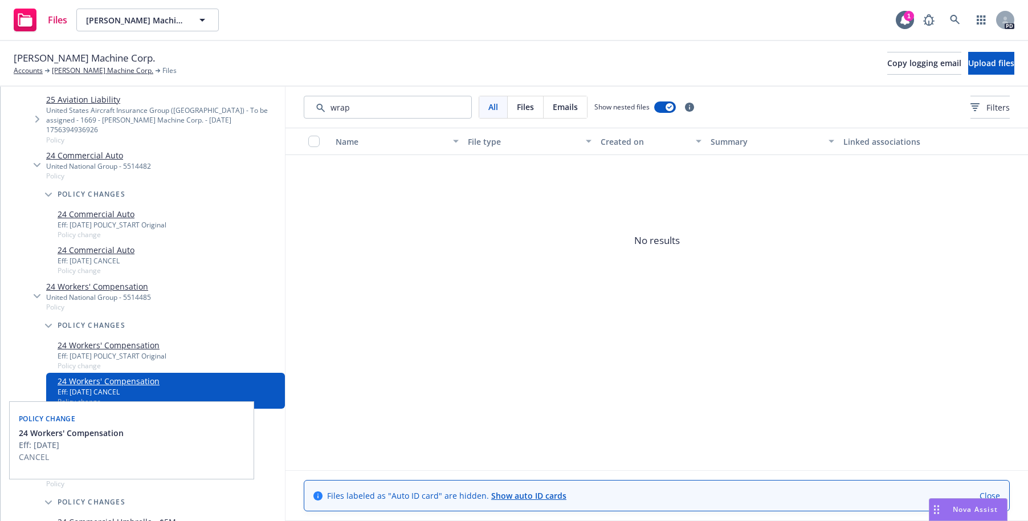
click at [91, 375] on link "24 Workers' Compensation" at bounding box center [109, 381] width 102 height 12
click at [62, 375] on link "24 Workers' Compensation" at bounding box center [109, 381] width 102 height 12
click at [96, 375] on link "24 Workers' Compensation" at bounding box center [109, 381] width 102 height 12
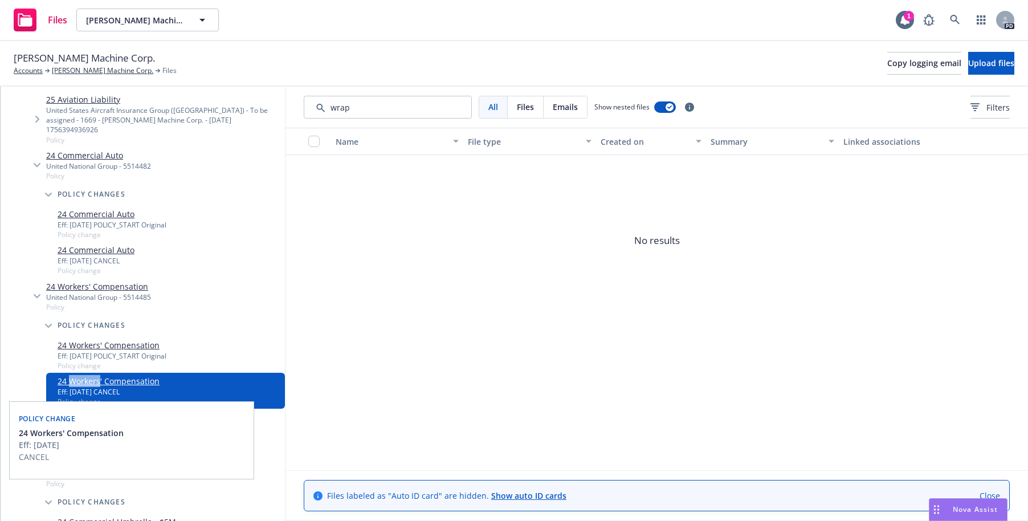
click at [96, 375] on link "24 Workers' Compensation" at bounding box center [109, 381] width 102 height 12
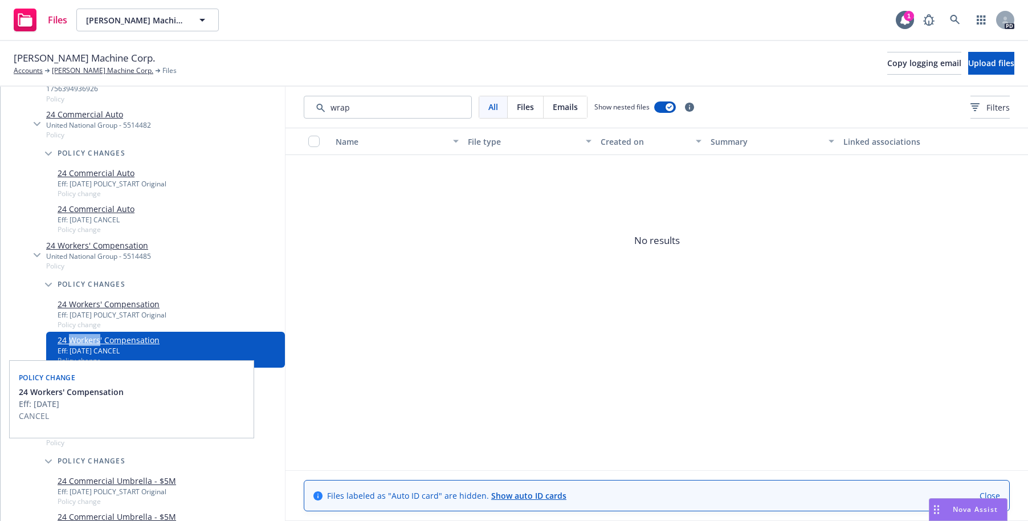
scroll to position [174, 0]
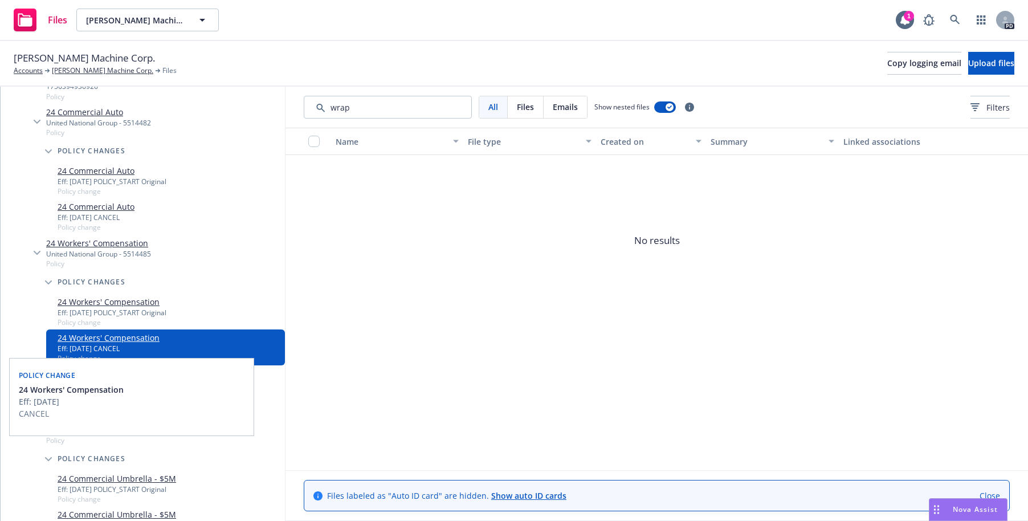
click at [129, 332] on link "24 Workers' Compensation" at bounding box center [109, 338] width 102 height 12
click at [134, 332] on link "24 Workers' Compensation" at bounding box center [109, 338] width 102 height 12
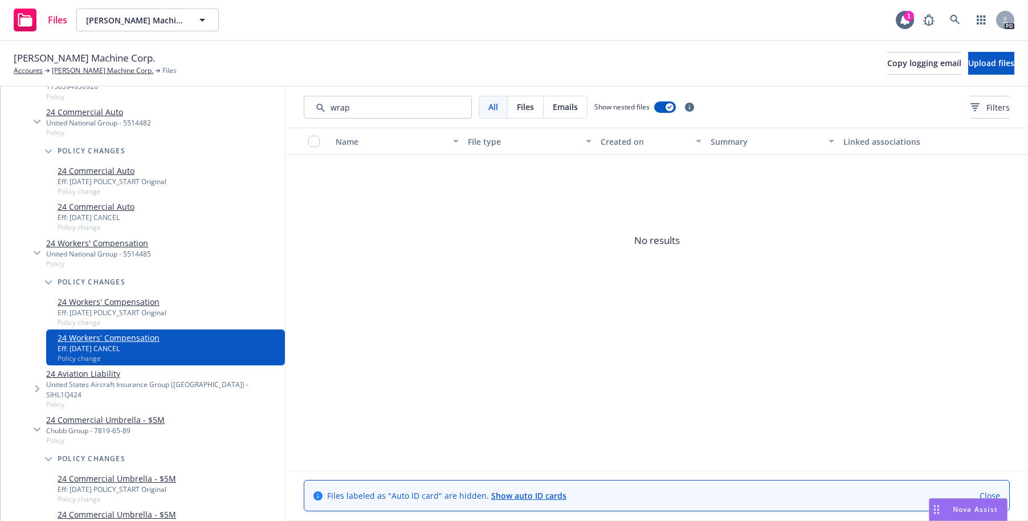
scroll to position [0, 0]
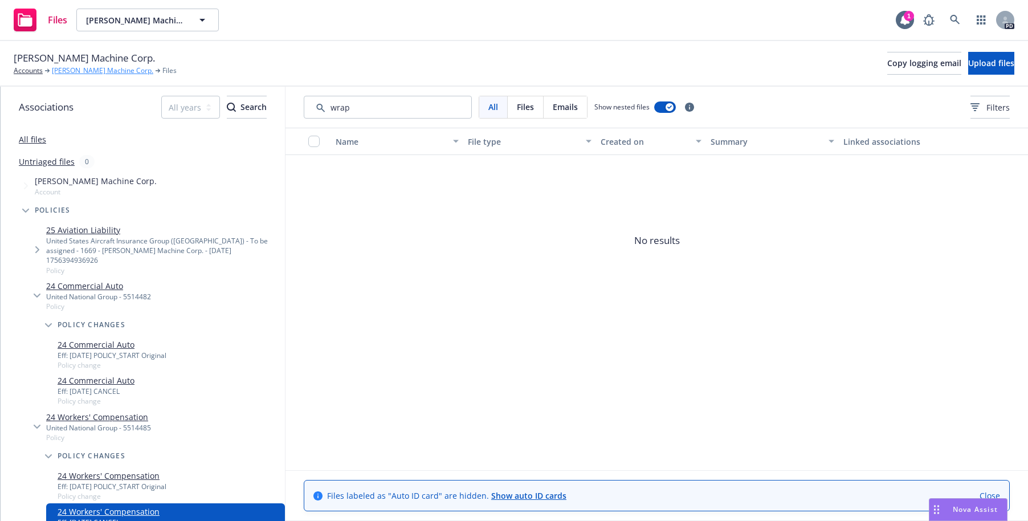
click at [84, 69] on link "[PERSON_NAME] Machine Corp." at bounding box center [102, 71] width 101 height 10
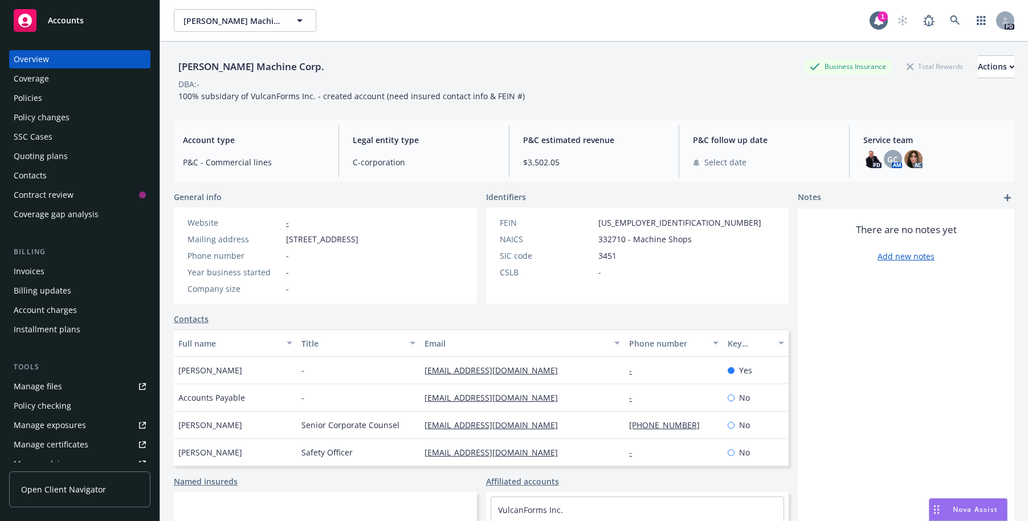
click at [32, 93] on div "Policies" at bounding box center [28, 98] width 28 height 18
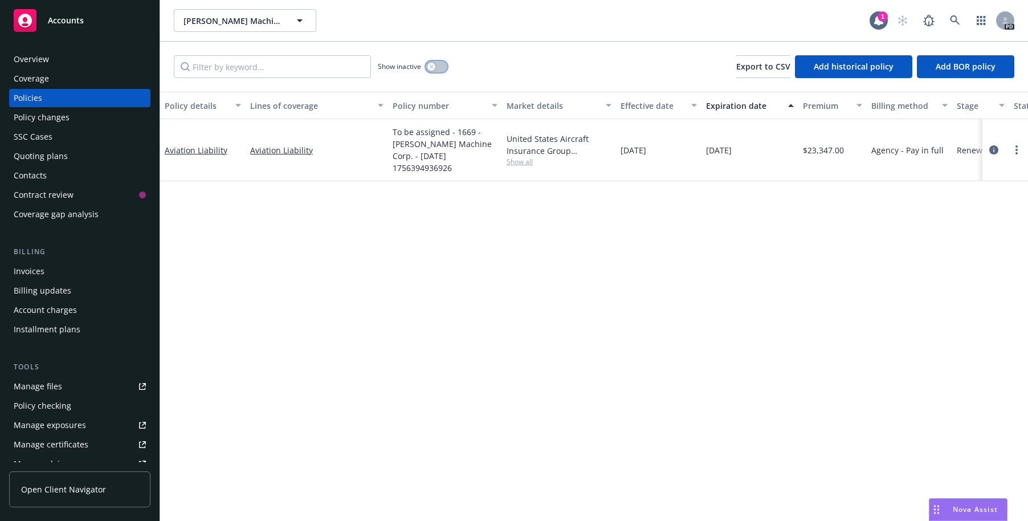
click at [429, 65] on icon "button" at bounding box center [431, 66] width 5 height 5
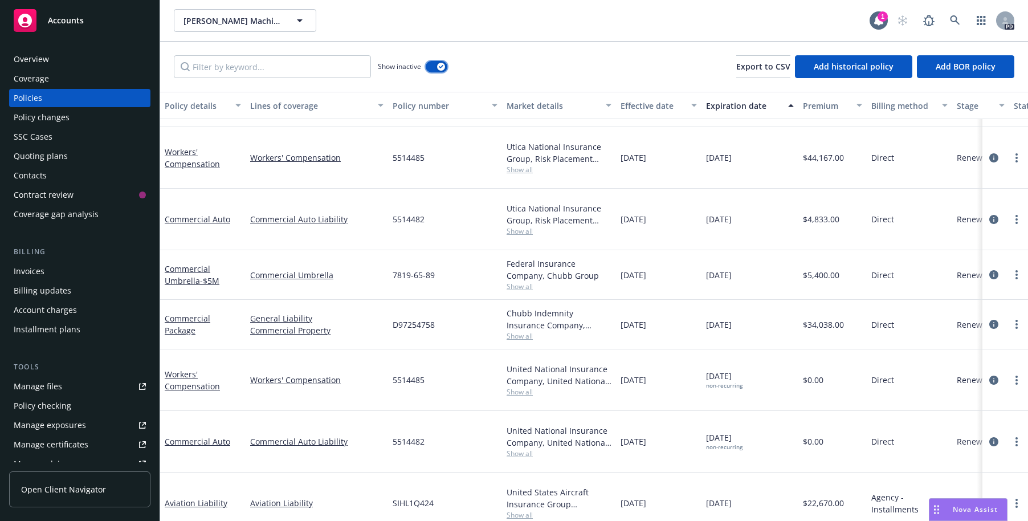
scroll to position [418, 0]
click at [185, 313] on link "Commercial Package" at bounding box center [188, 324] width 46 height 23
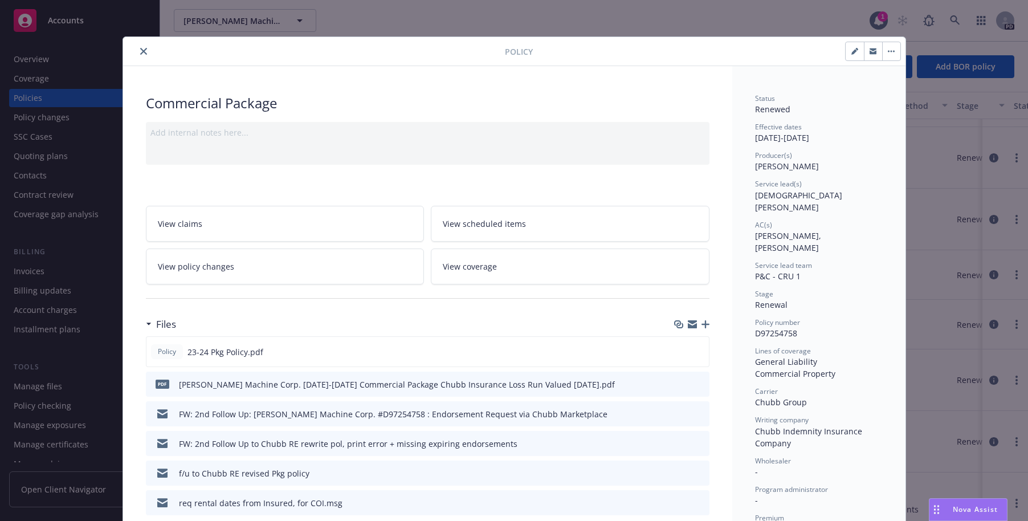
click at [142, 49] on icon "close" at bounding box center [143, 51] width 7 height 7
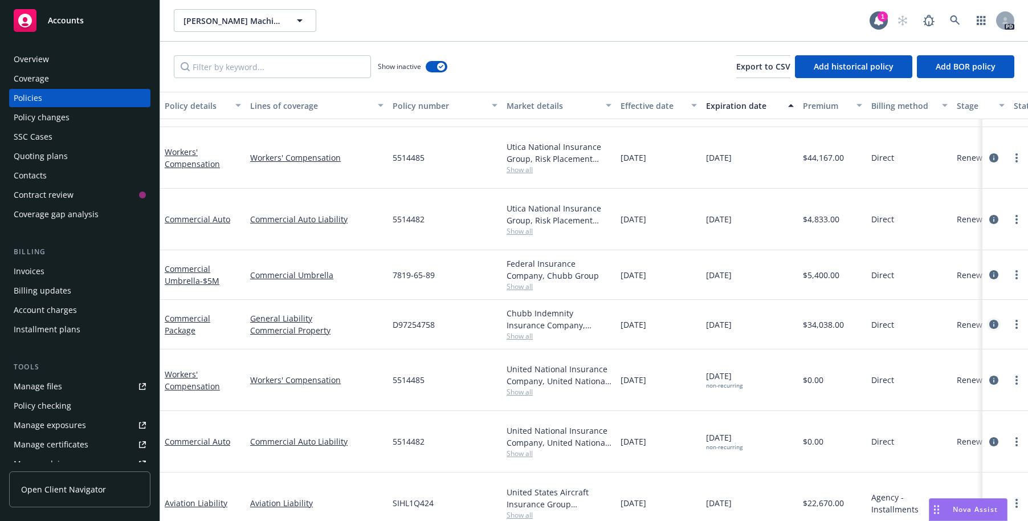
click at [989, 320] on icon "circleInformation" at bounding box center [993, 324] width 9 height 9
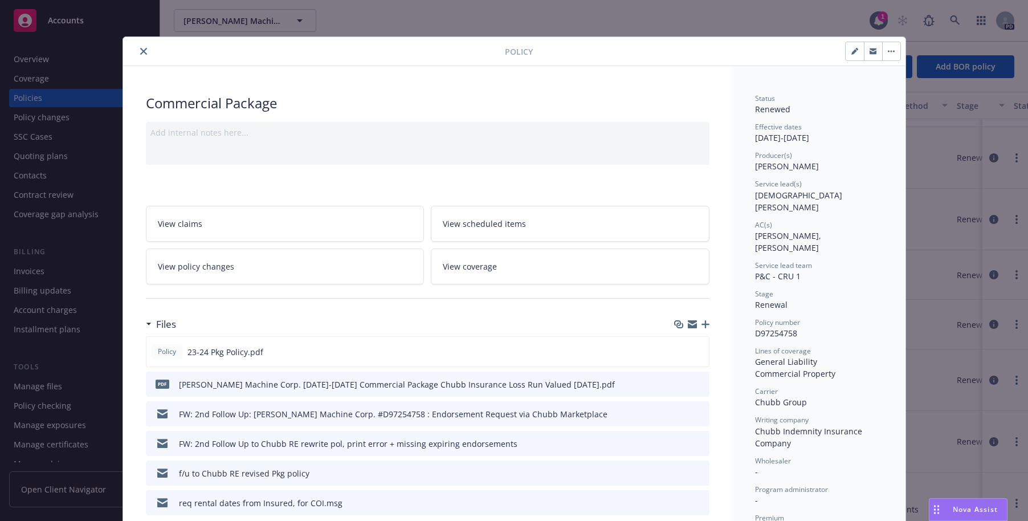
scroll to position [34, 0]
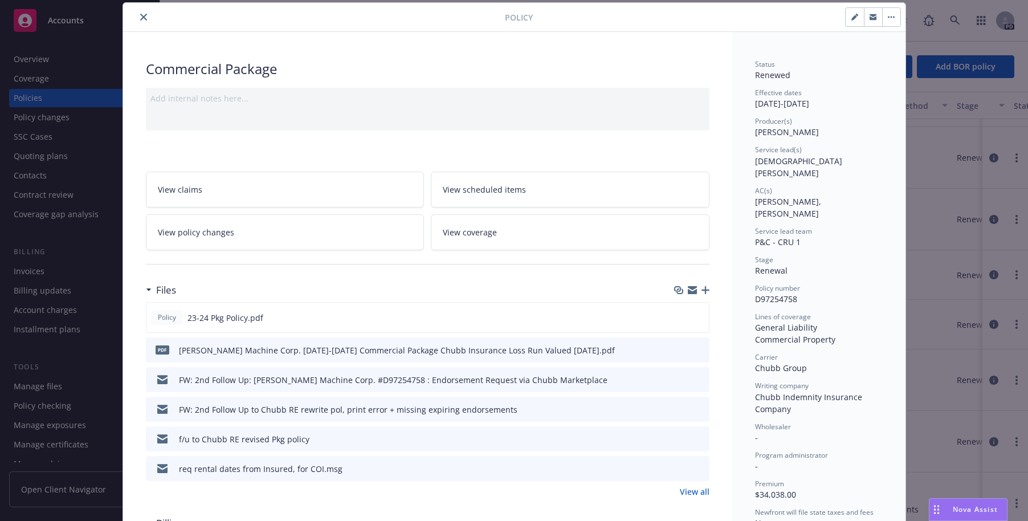
click at [140, 16] on icon "close" at bounding box center [143, 17] width 7 height 7
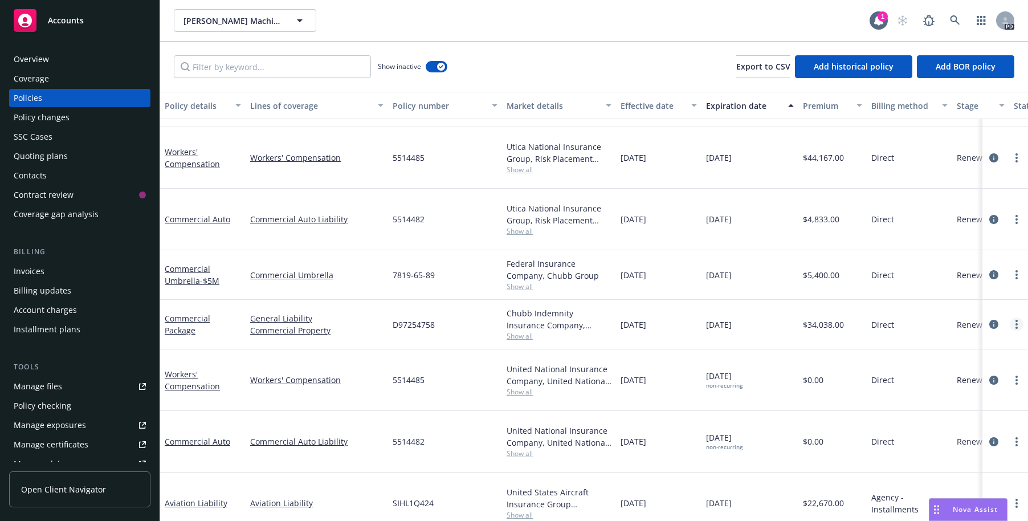
click at [1010, 317] on link "more" at bounding box center [1016, 324] width 14 height 14
click at [989, 320] on icon "circleInformation" at bounding box center [993, 324] width 9 height 9
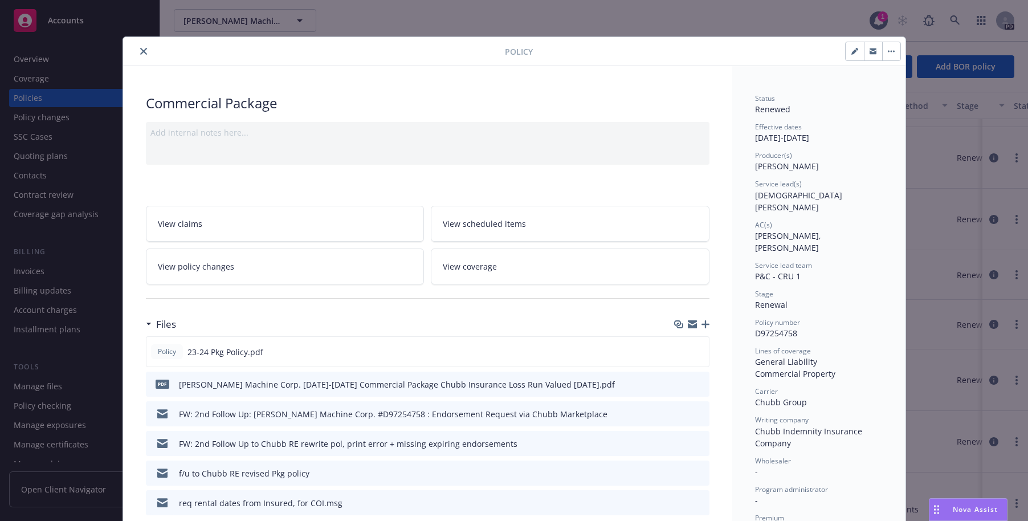
scroll to position [34, 0]
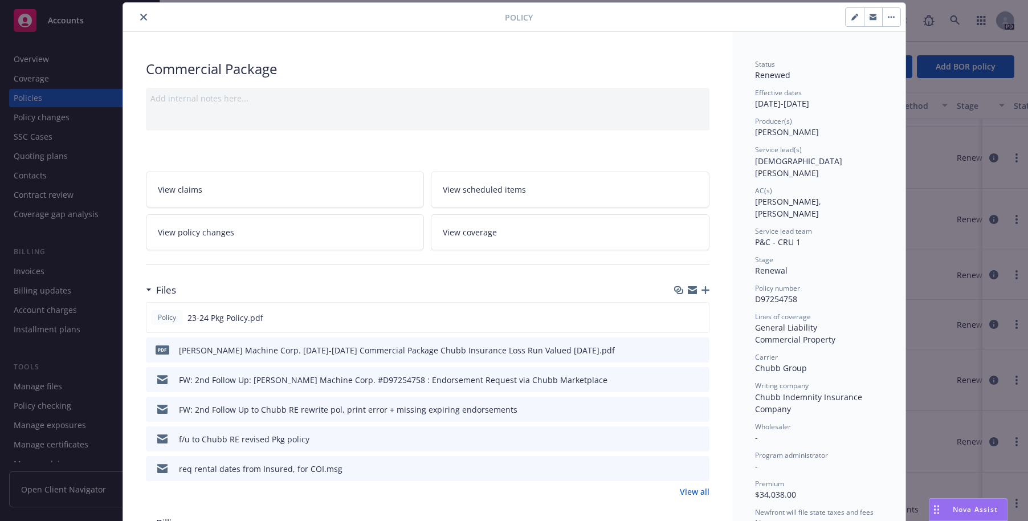
click at [140, 15] on icon "close" at bounding box center [143, 17] width 7 height 7
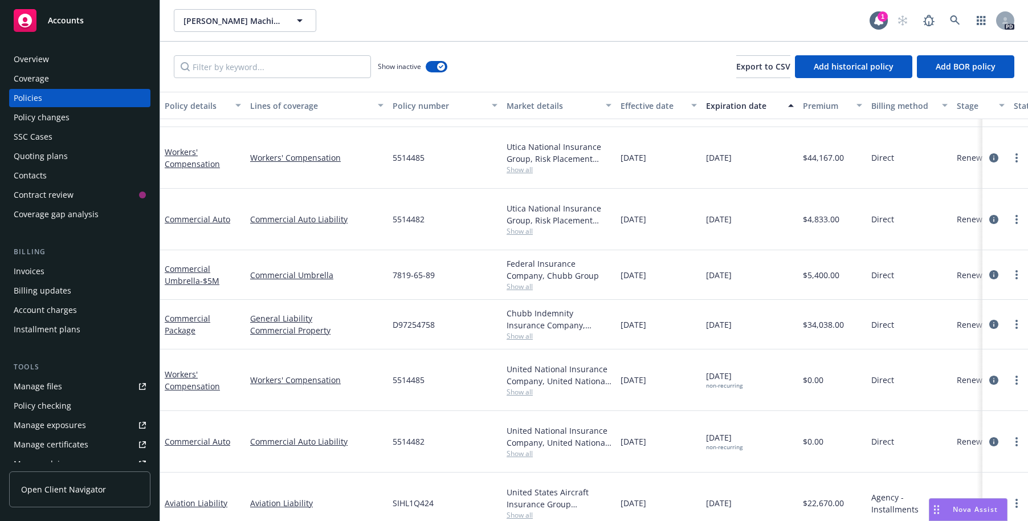
click at [28, 95] on div "Policies" at bounding box center [28, 98] width 28 height 18
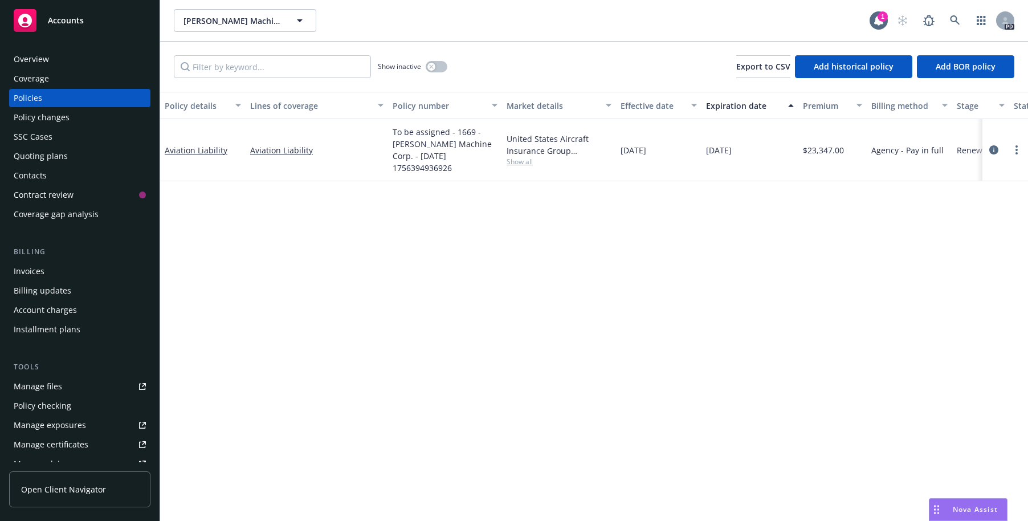
click at [35, 57] on div "Overview" at bounding box center [31, 59] width 35 height 18
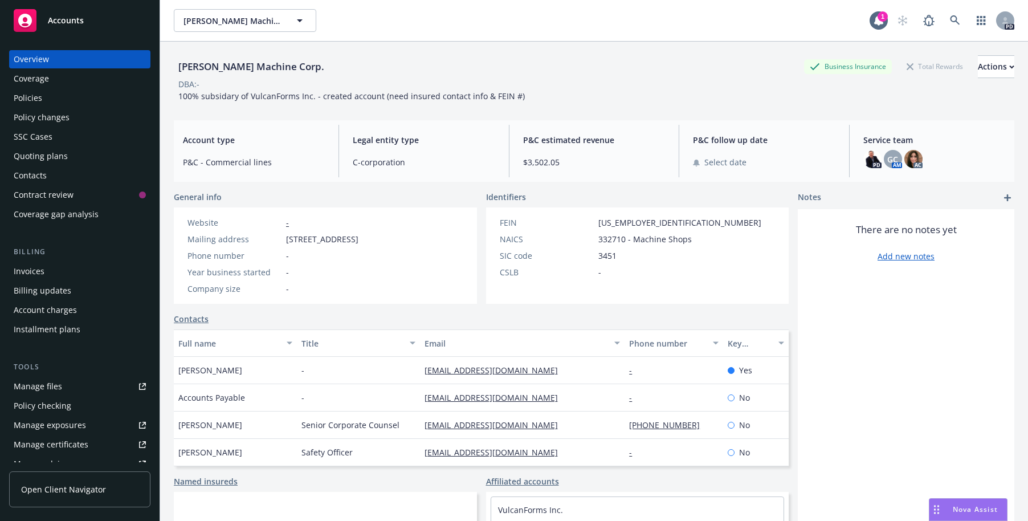
click at [43, 60] on div "Overview" at bounding box center [31, 59] width 35 height 18
click at [22, 96] on div "Policies" at bounding box center [28, 98] width 28 height 18
